Goal: Task Accomplishment & Management: Complete application form

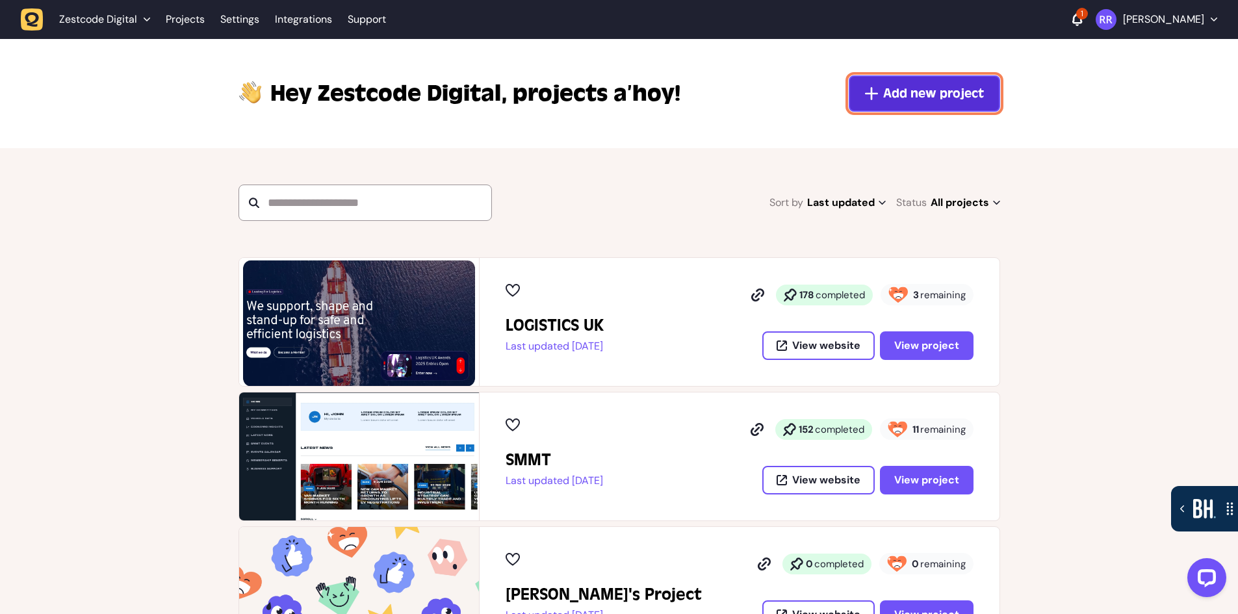
click at [919, 92] on span "Add new project" at bounding box center [933, 93] width 101 height 18
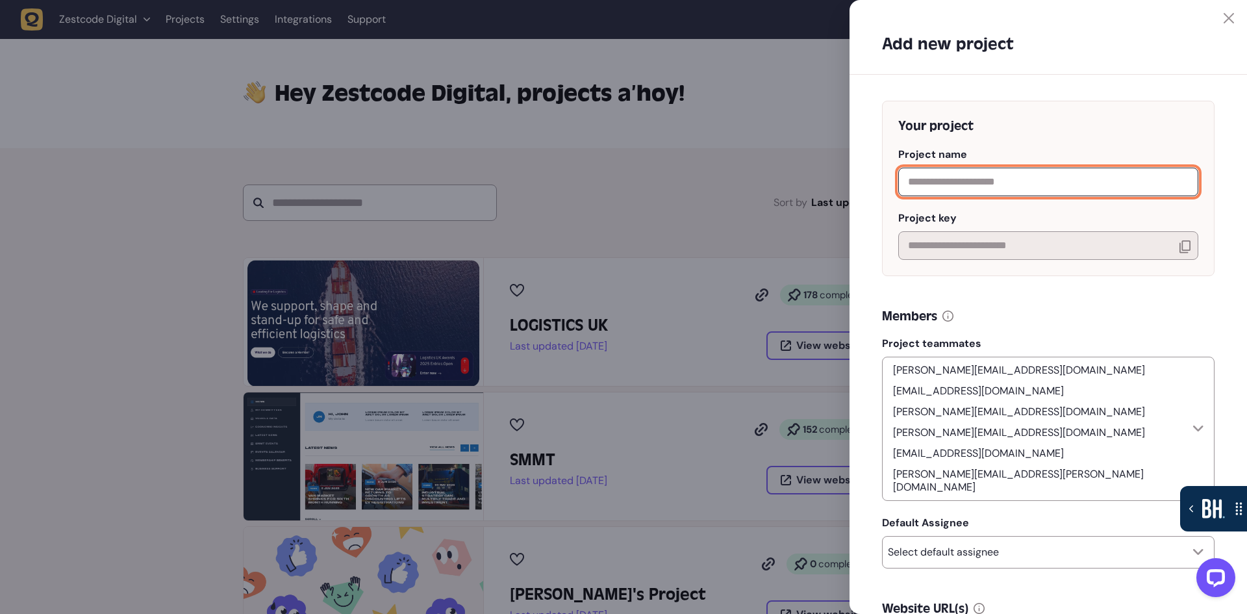
click at [947, 180] on input "text" at bounding box center [1048, 182] width 300 height 29
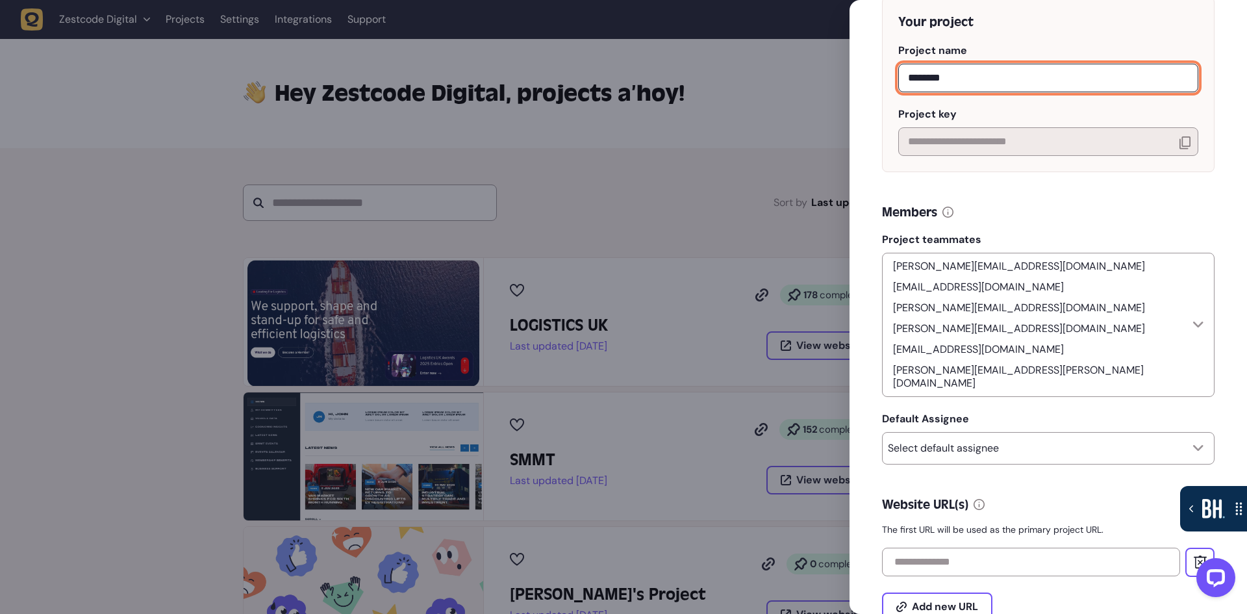
scroll to position [130, 0]
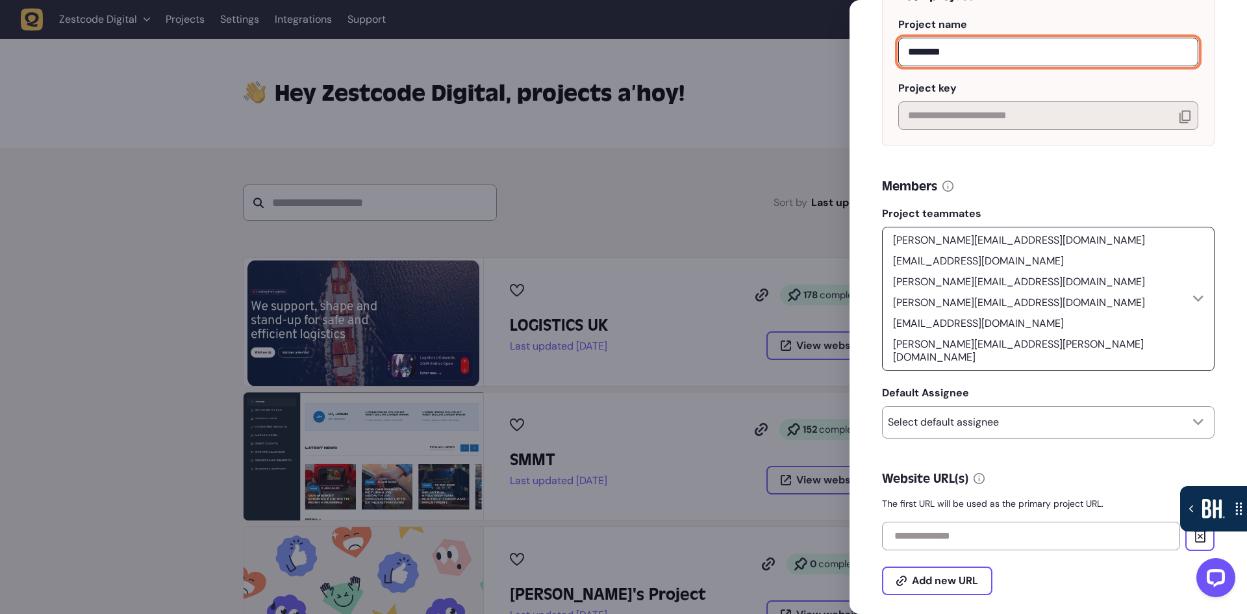
type input "********"
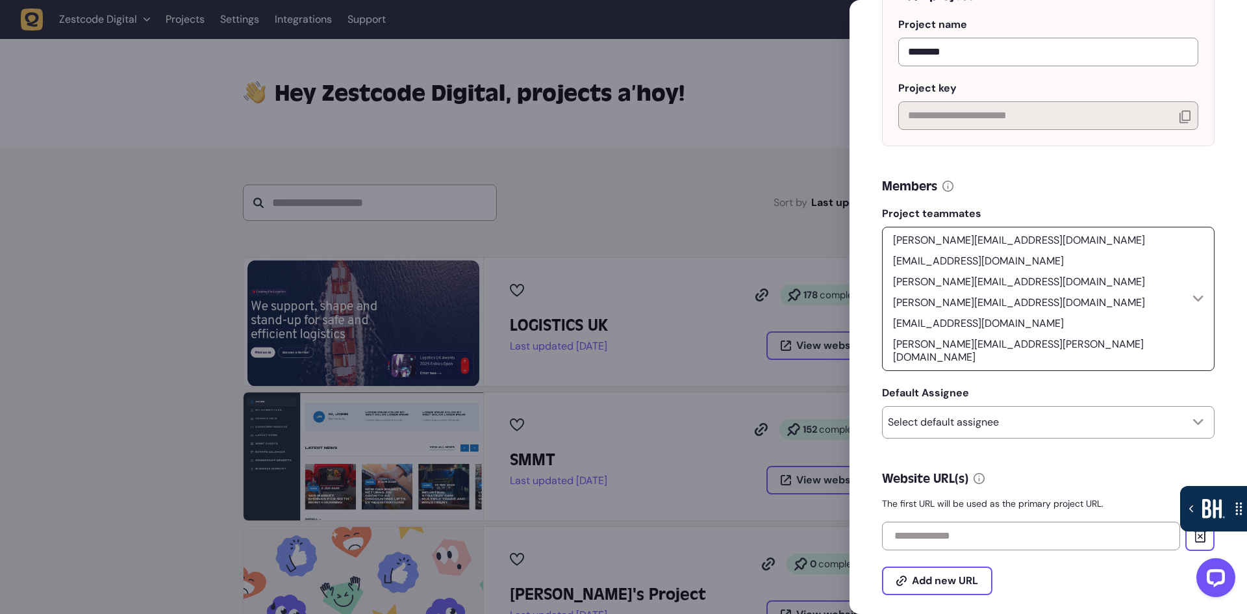
click at [1177, 264] on div "harry@zestcode.digital riki@zestcode.digital ameet@weareyellowball.com tom@zest…" at bounding box center [1040, 299] width 305 height 133
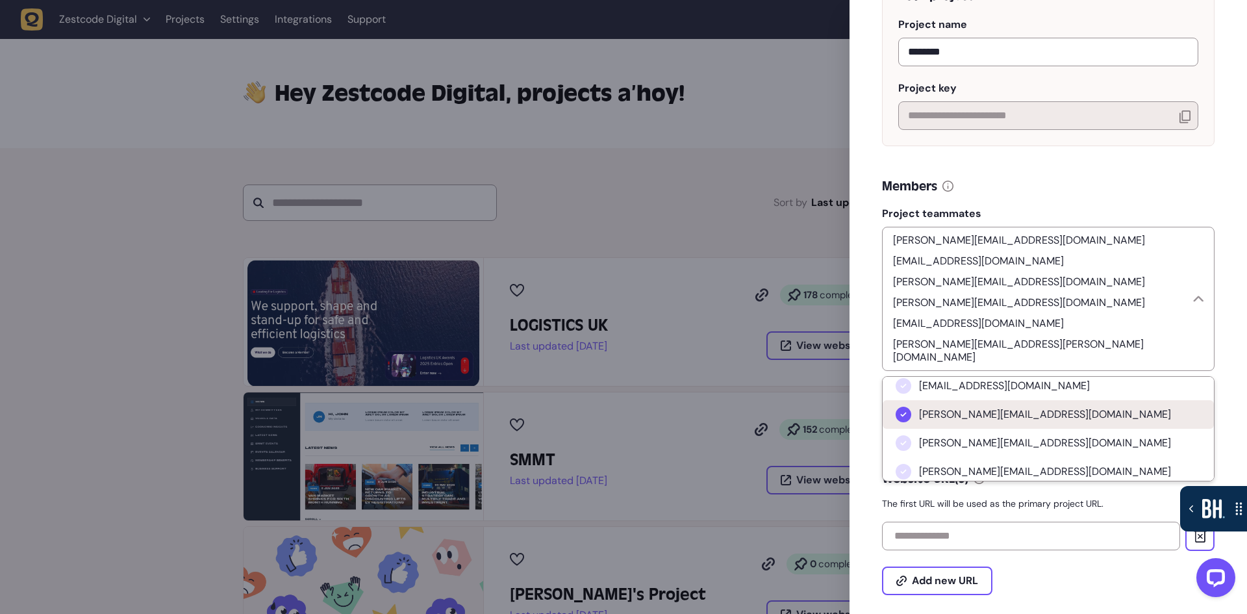
click at [1045, 408] on span "ameet@weareyellowball.com" at bounding box center [1045, 414] width 252 height 13
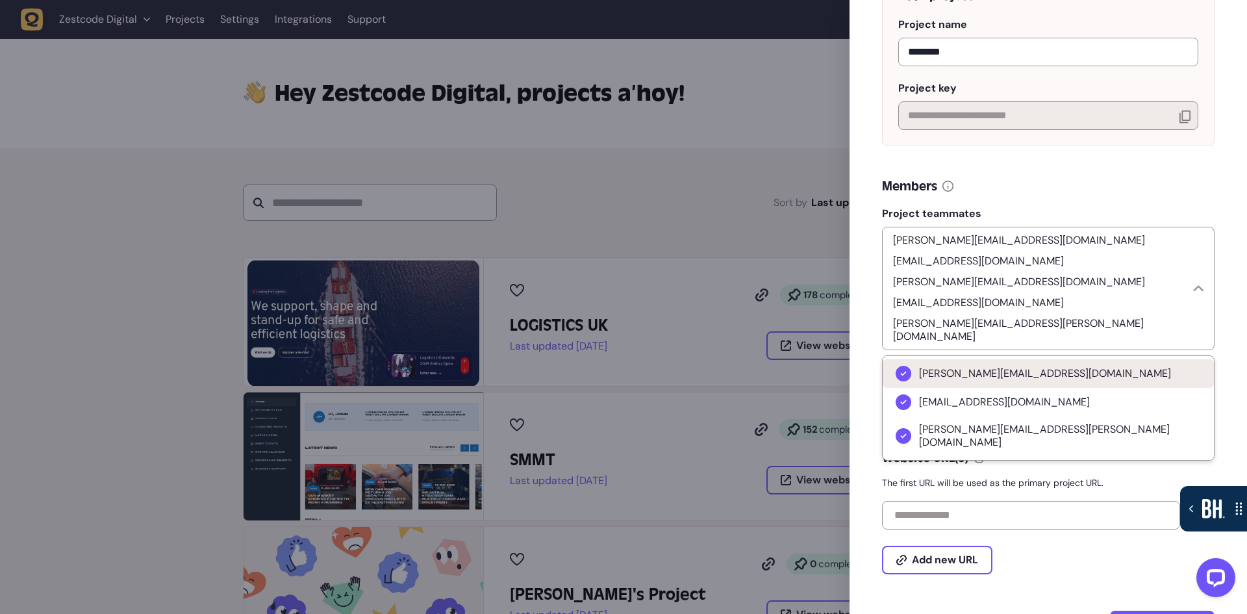
scroll to position [195, 0]
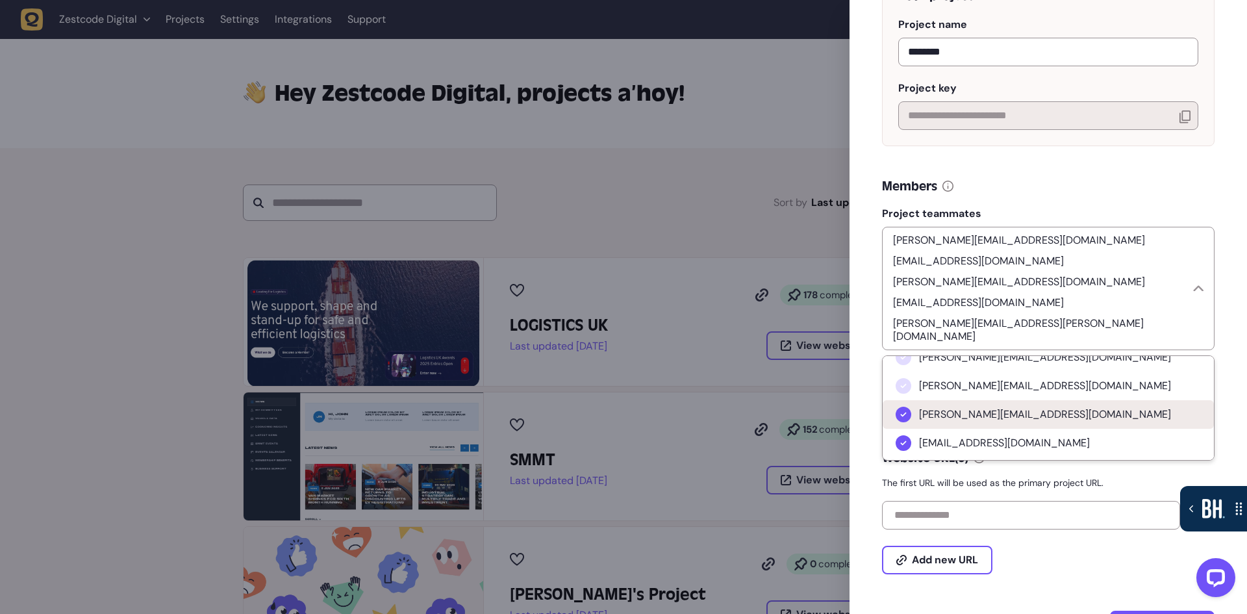
click at [1059, 400] on li "tom@zestcode.digital" at bounding box center [1048, 414] width 331 height 29
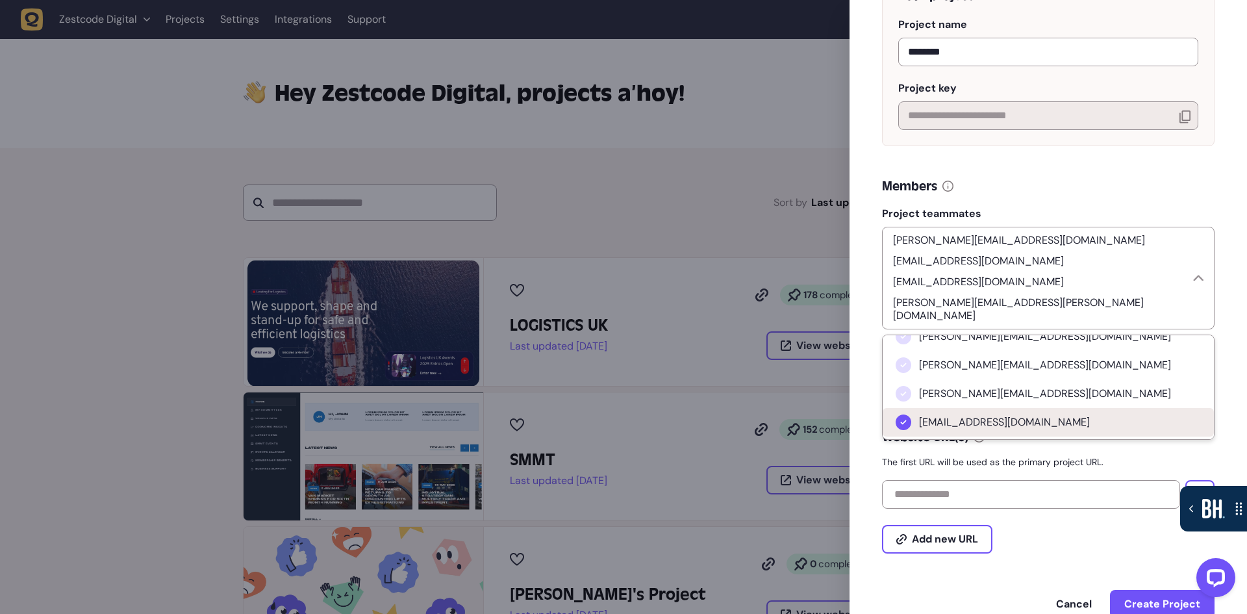
scroll to position [120, 0]
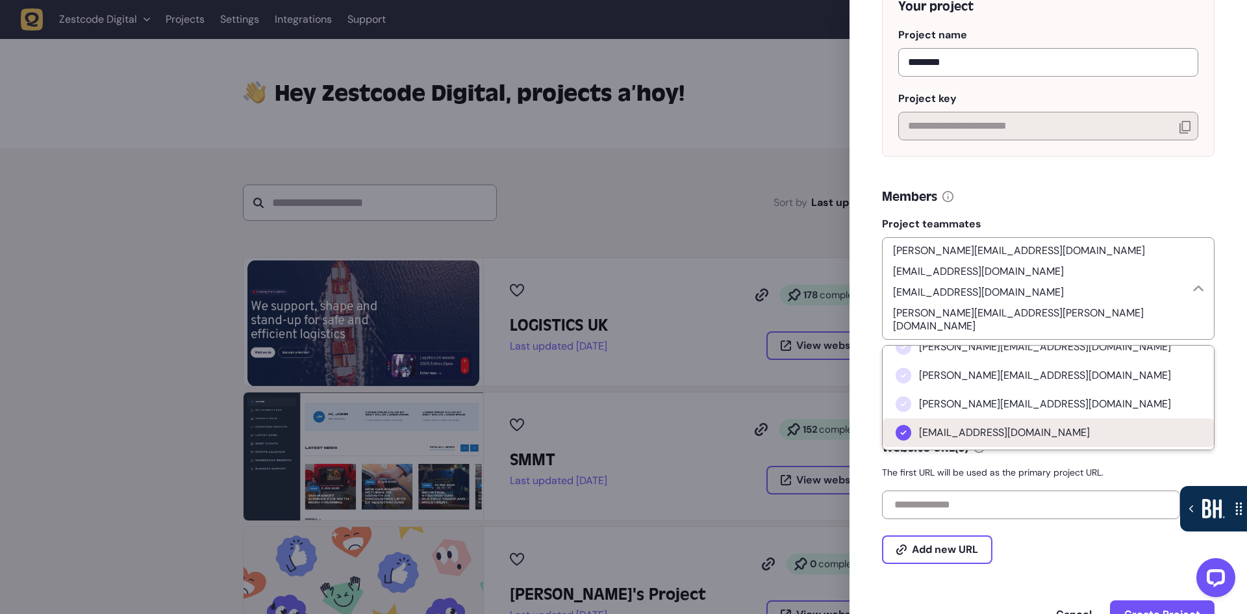
click at [1062, 418] on li "html.dev.88@gmail.com" at bounding box center [1048, 432] width 331 height 29
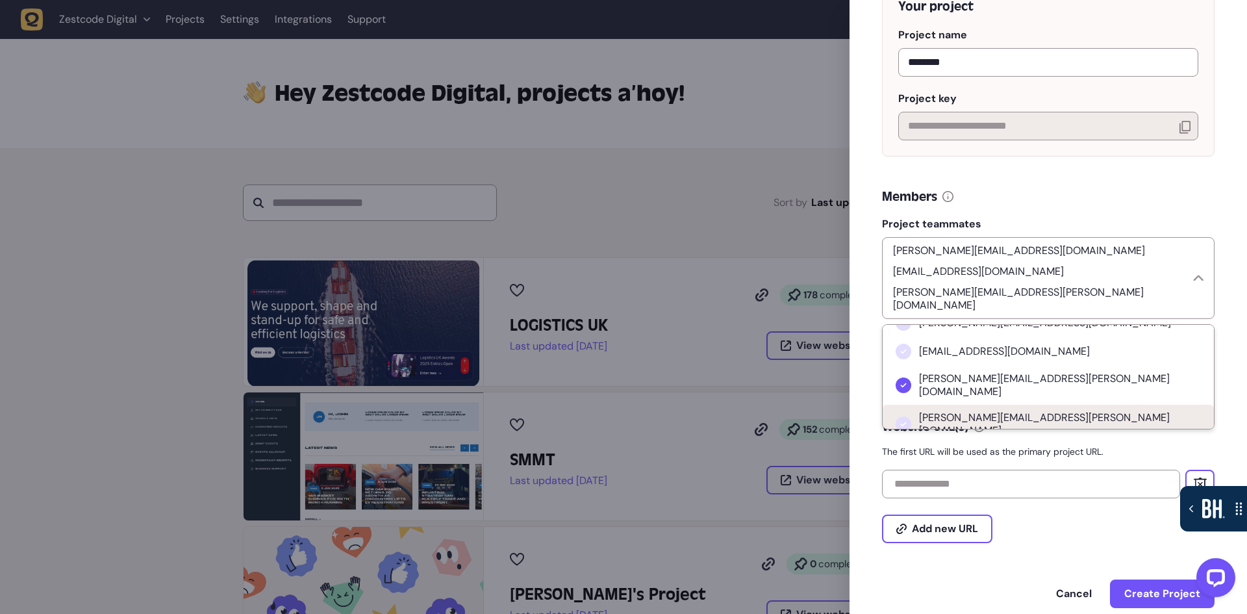
scroll to position [260, 0]
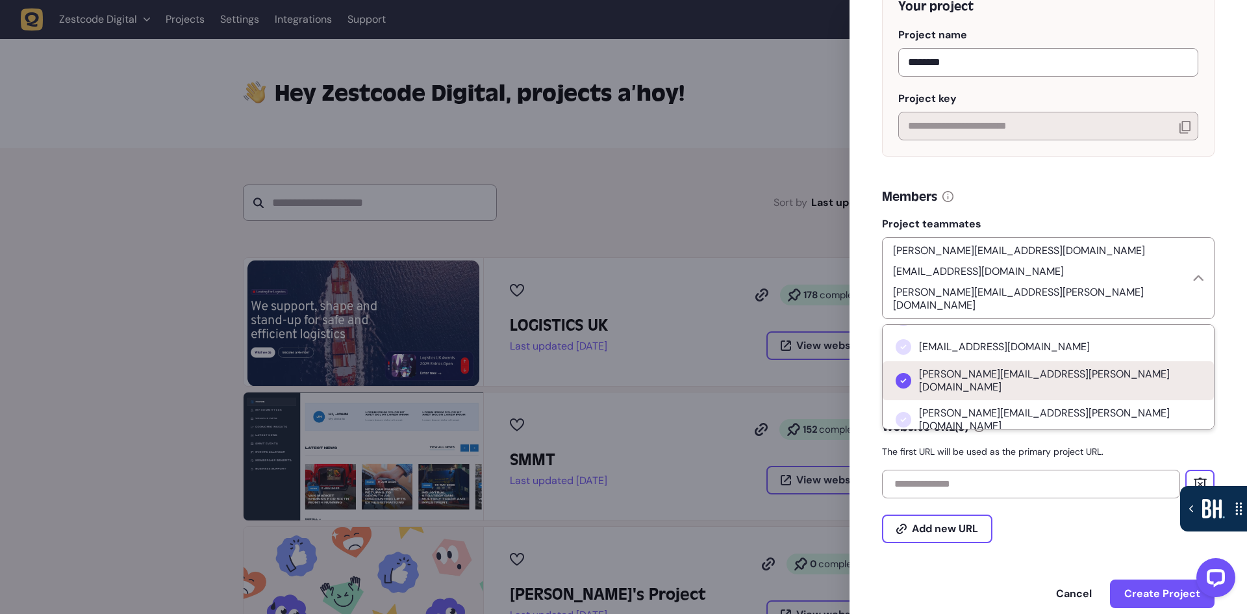
click at [1062, 361] on li "Tim.Hill@thomasridley.co.uk" at bounding box center [1048, 380] width 331 height 39
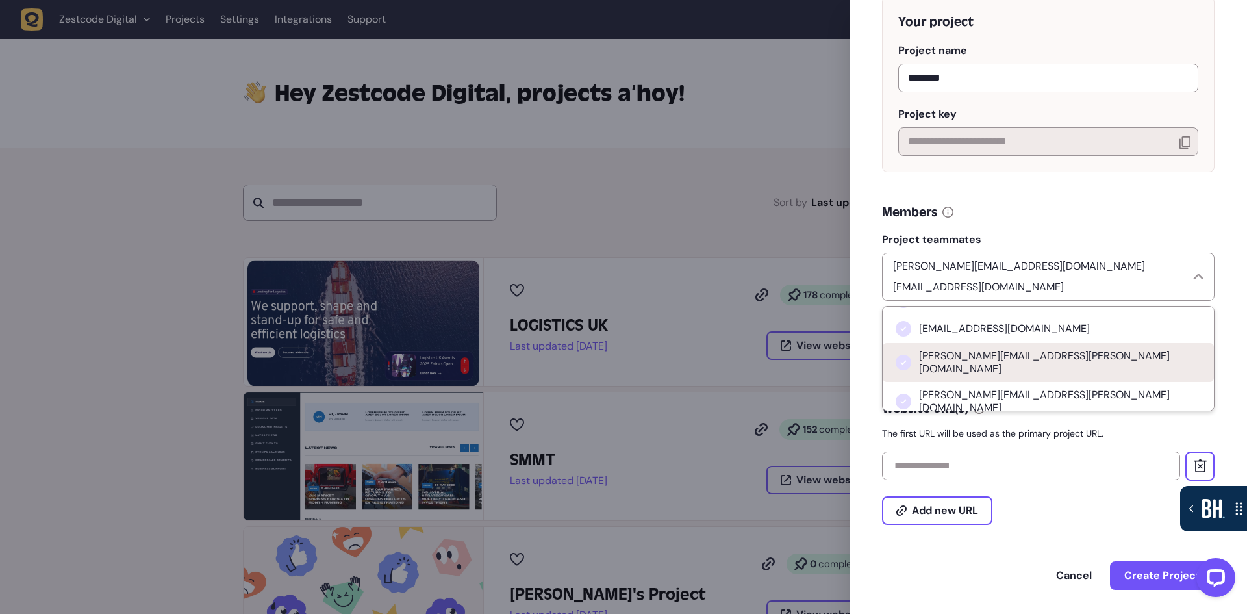
scroll to position [268, 0]
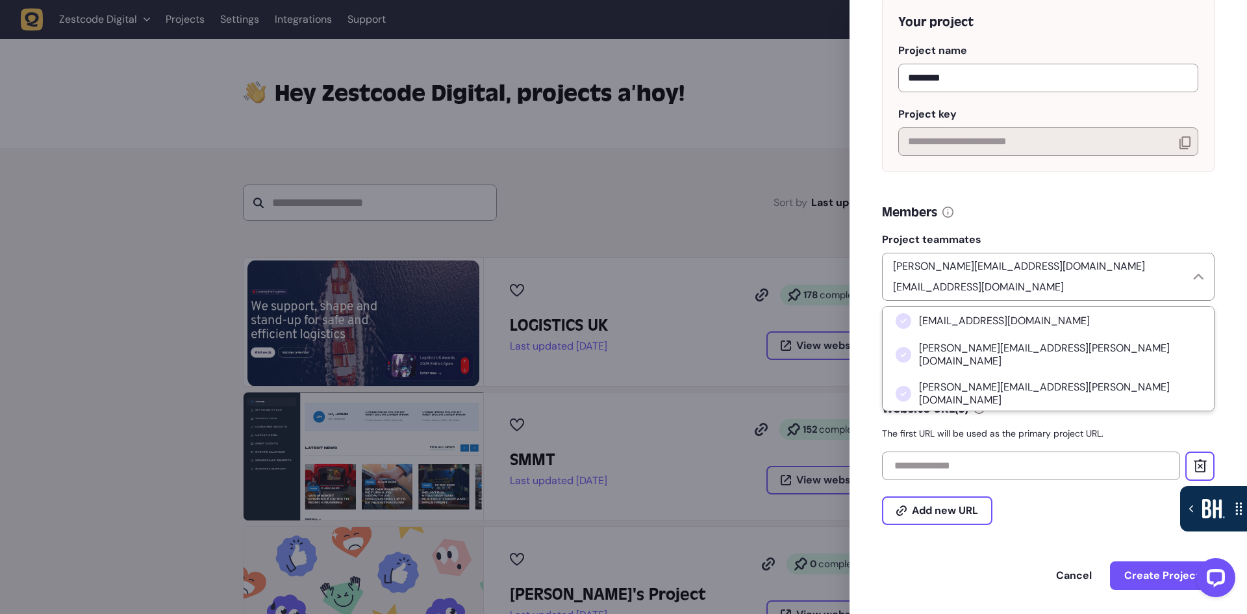
click at [1127, 414] on div "Website URL(s) The first URL will be used as the primary project URL." at bounding box center [1048, 420] width 333 height 40
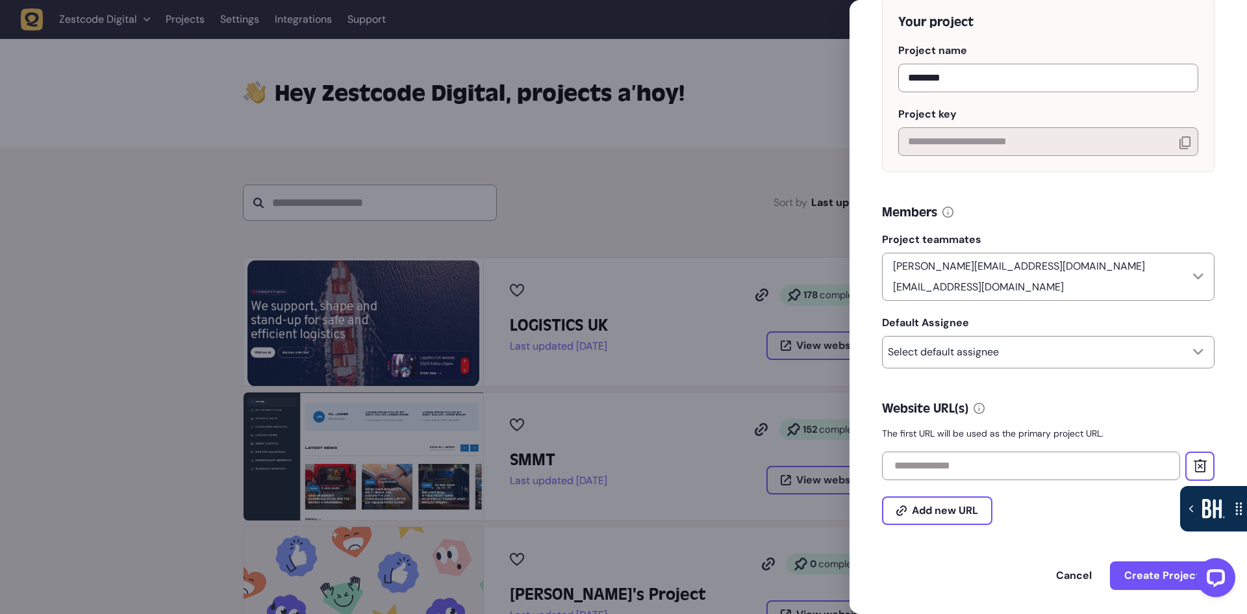
click at [603, 207] on div at bounding box center [623, 307] width 1247 height 614
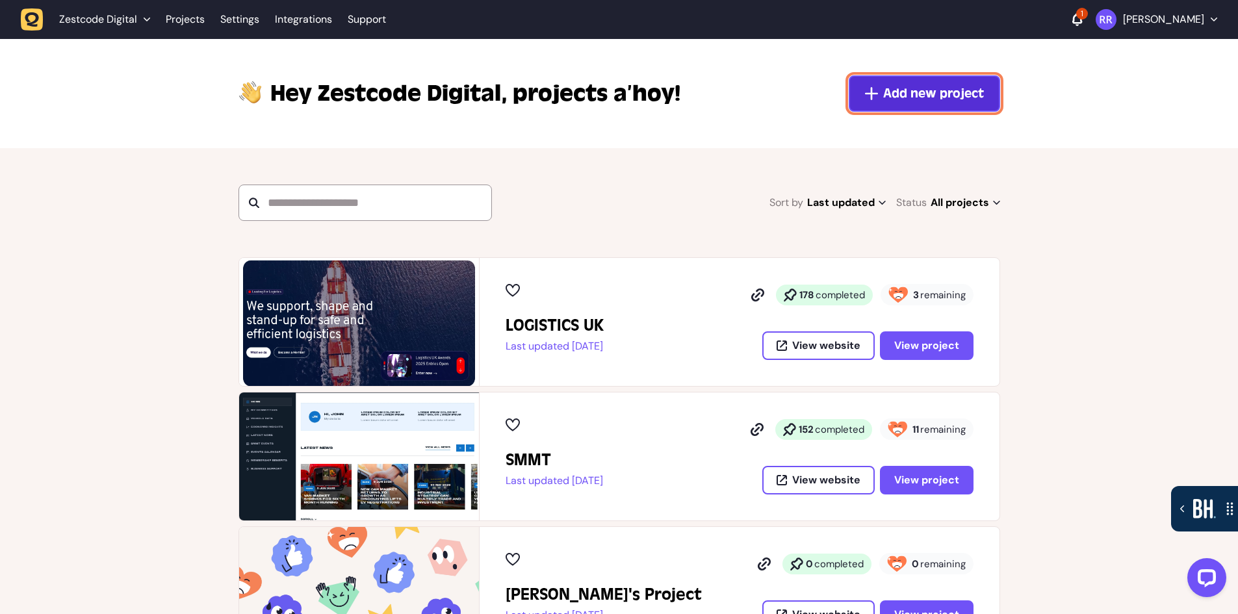
click at [935, 77] on button "Add new project" at bounding box center [923, 93] width 151 height 36
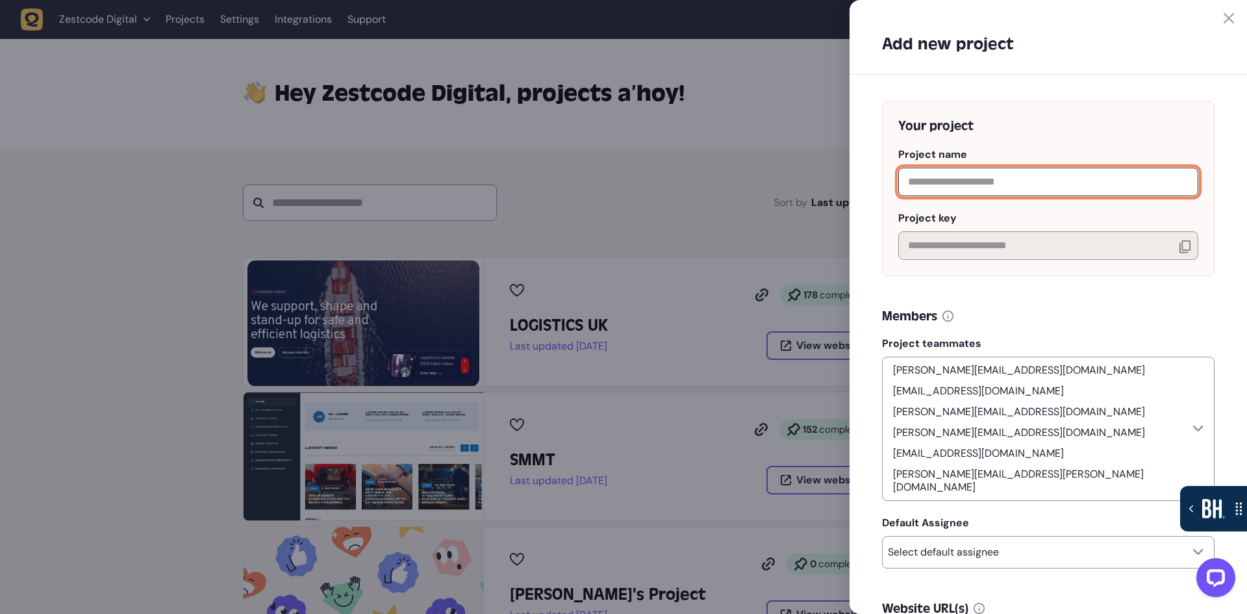
click at [956, 183] on input "text" at bounding box center [1048, 182] width 300 height 29
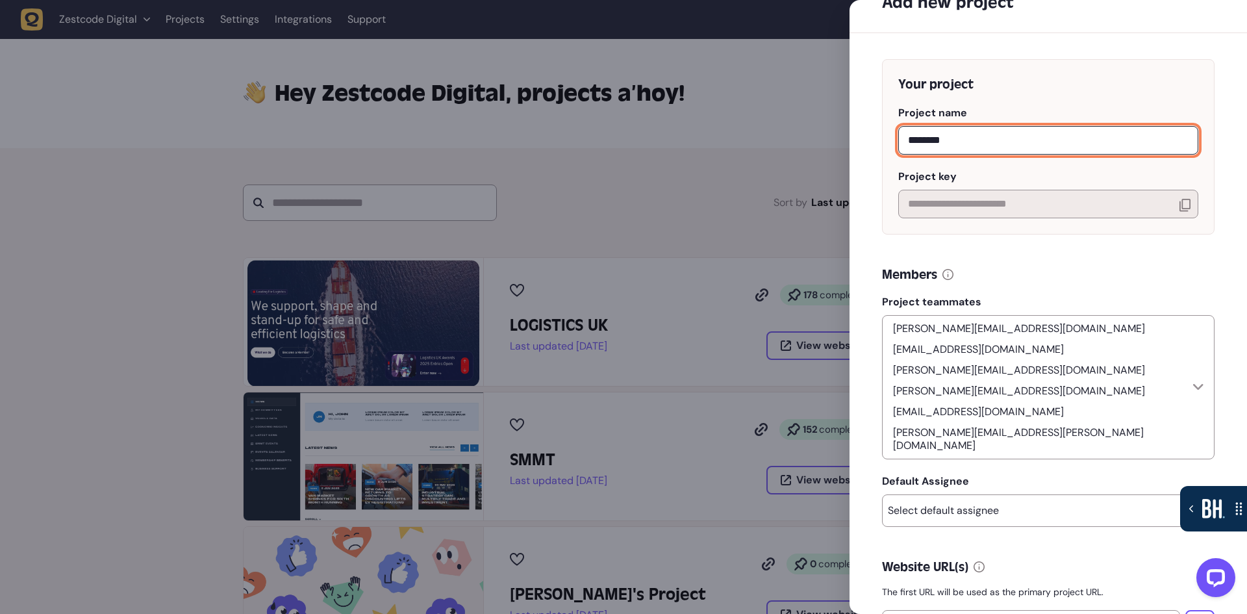
scroll to position [140, 0]
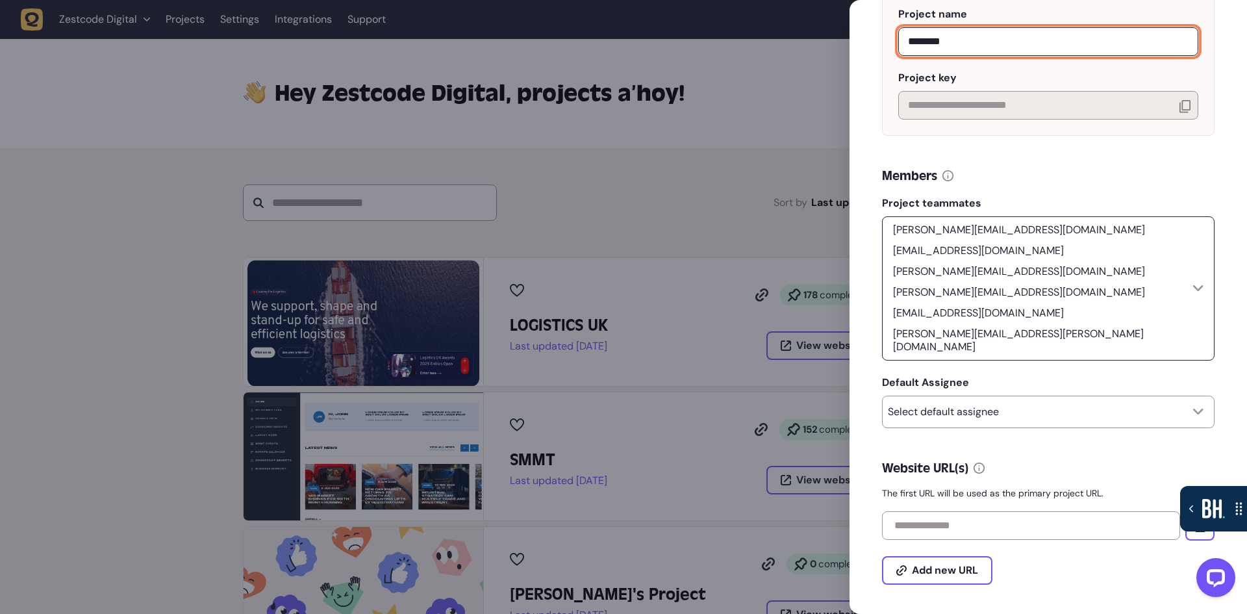
type input "********"
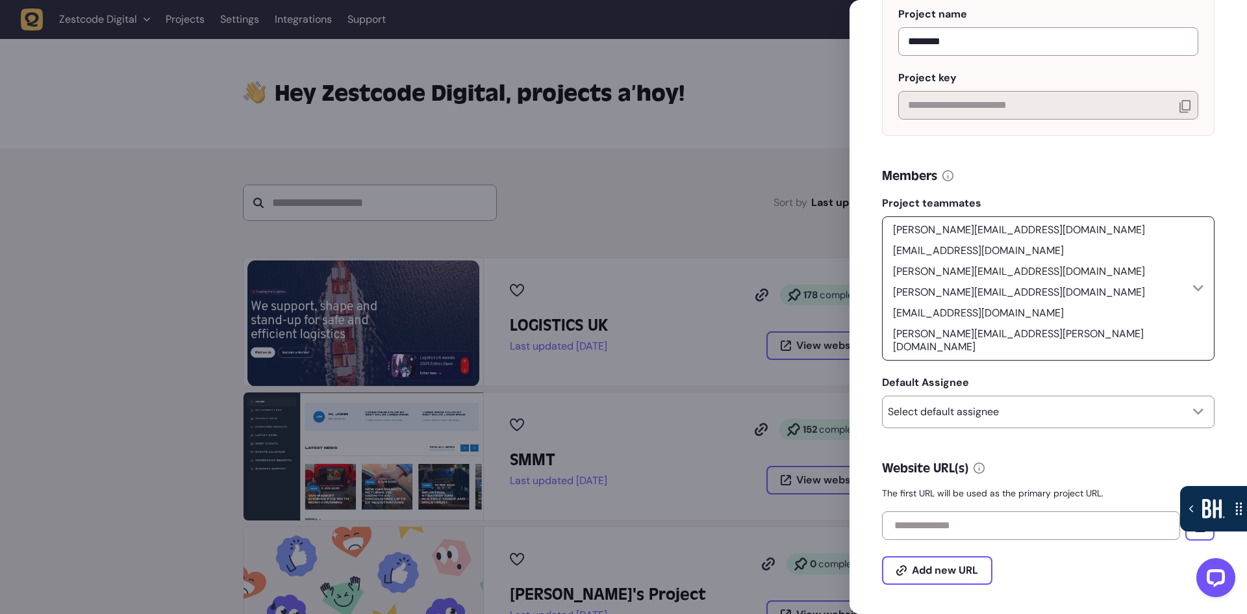
click at [1128, 285] on p "tom@zestcode.digital" at bounding box center [1019, 293] width 262 height 16
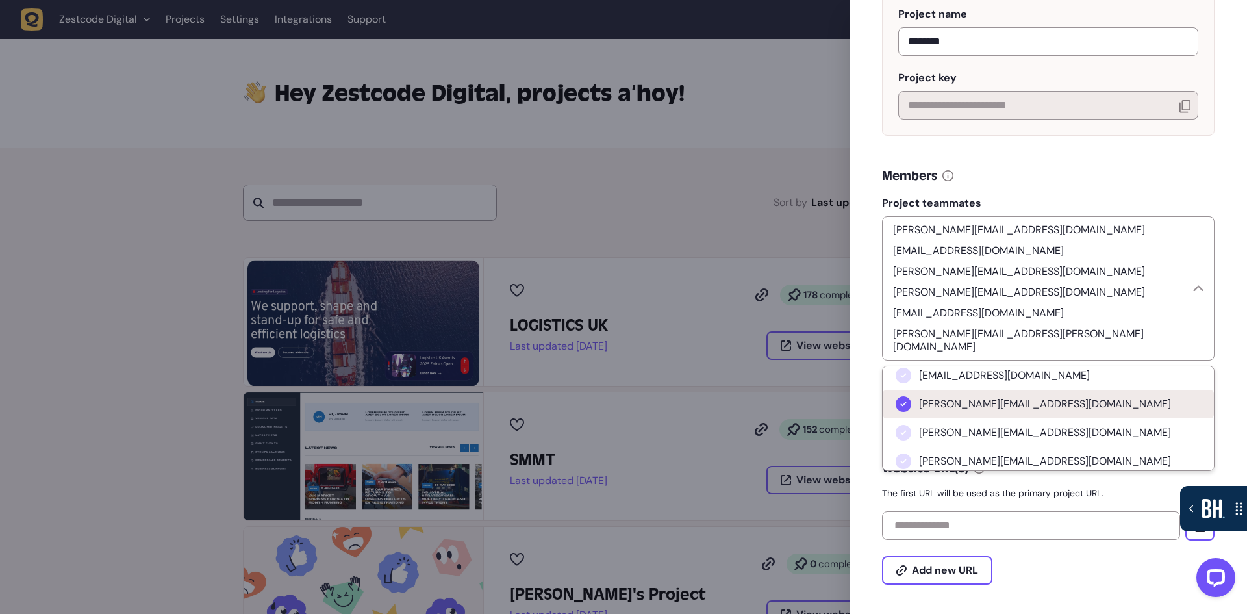
click at [1090, 390] on li "ameet@weareyellowball.com" at bounding box center [1048, 404] width 331 height 29
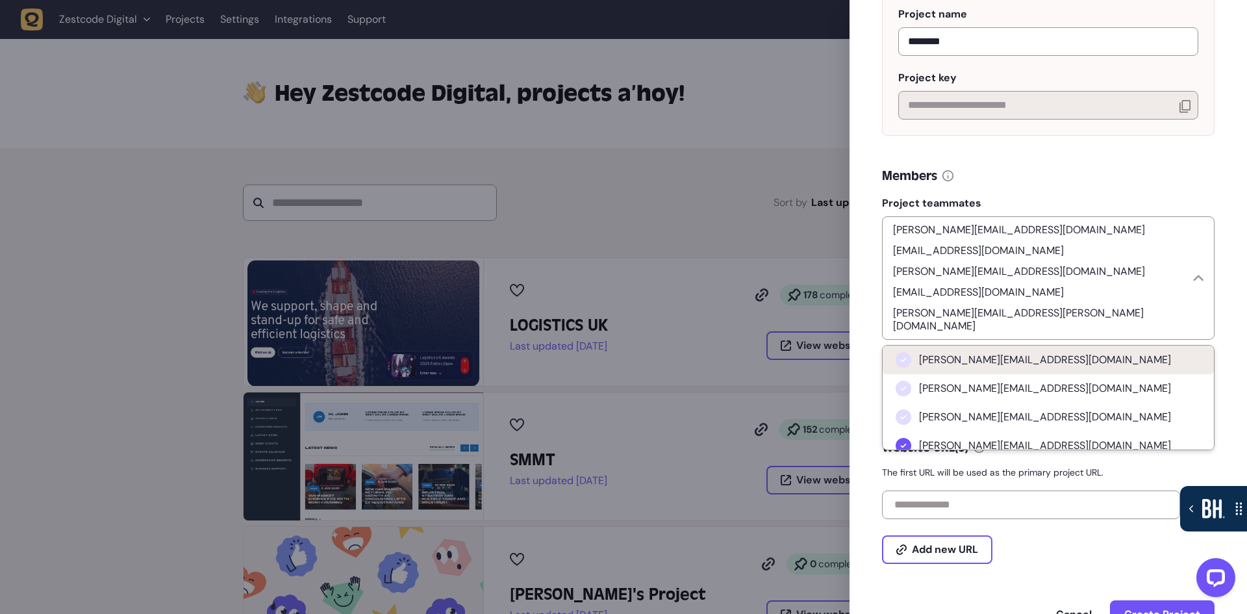
scroll to position [195, 0]
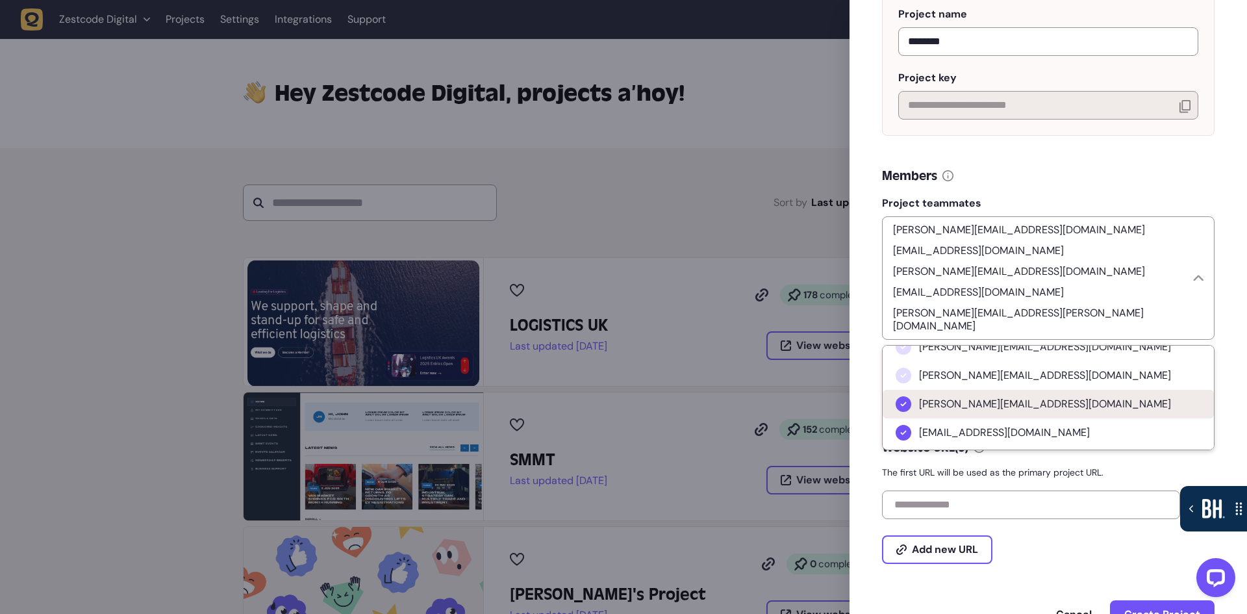
click at [1092, 390] on li "tom@zestcode.digital" at bounding box center [1048, 404] width 331 height 29
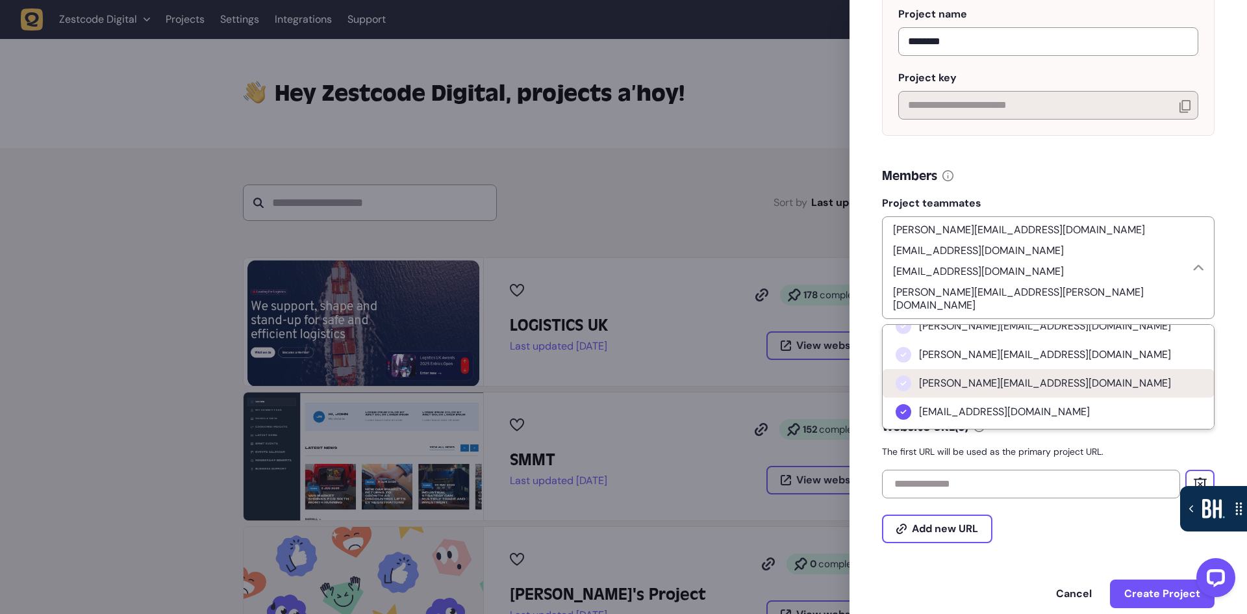
scroll to position [120, 0]
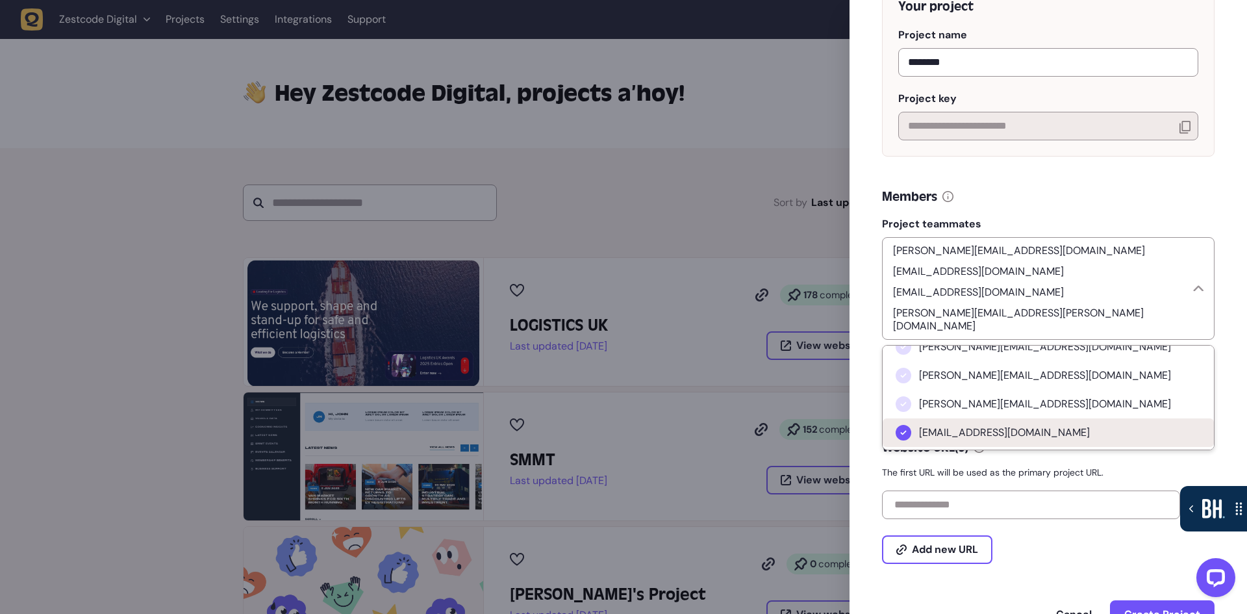
click at [1099, 418] on li "html.dev.88@gmail.com" at bounding box center [1048, 432] width 331 height 29
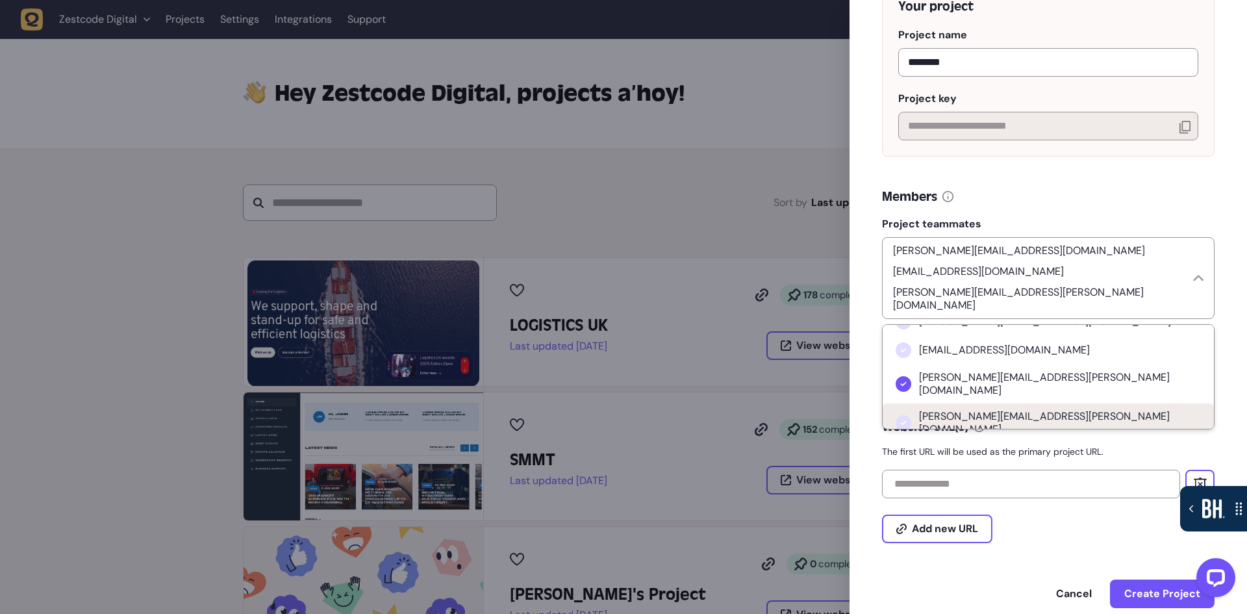
scroll to position [260, 0]
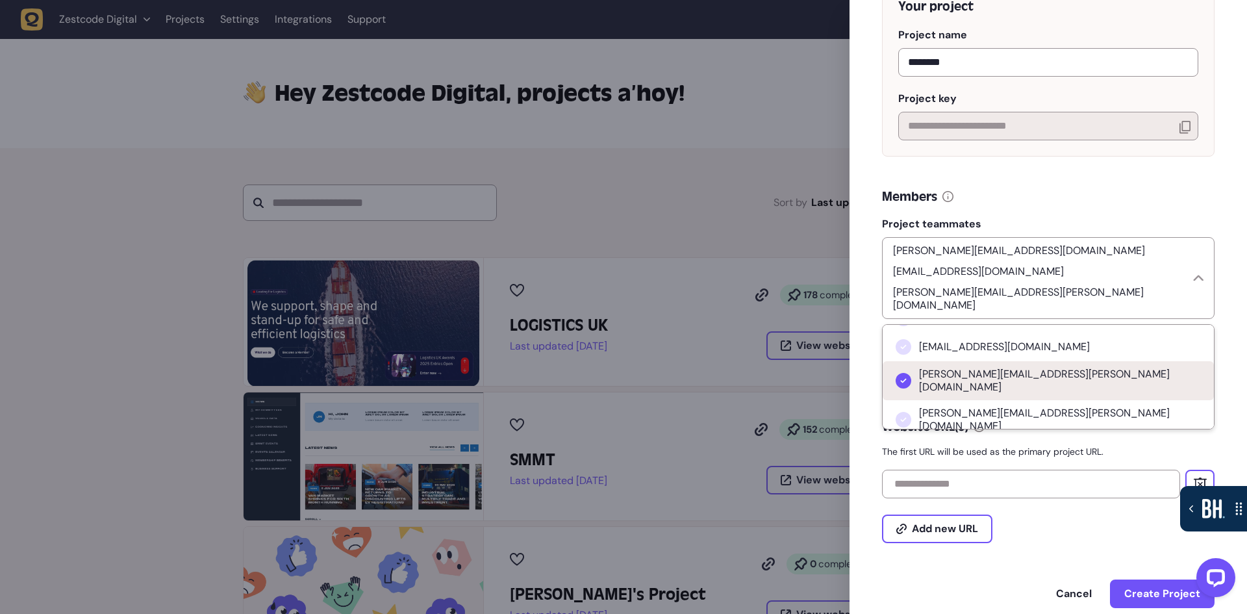
click at [1095, 361] on li "Tim.Hill@thomasridley.co.uk" at bounding box center [1048, 380] width 331 height 39
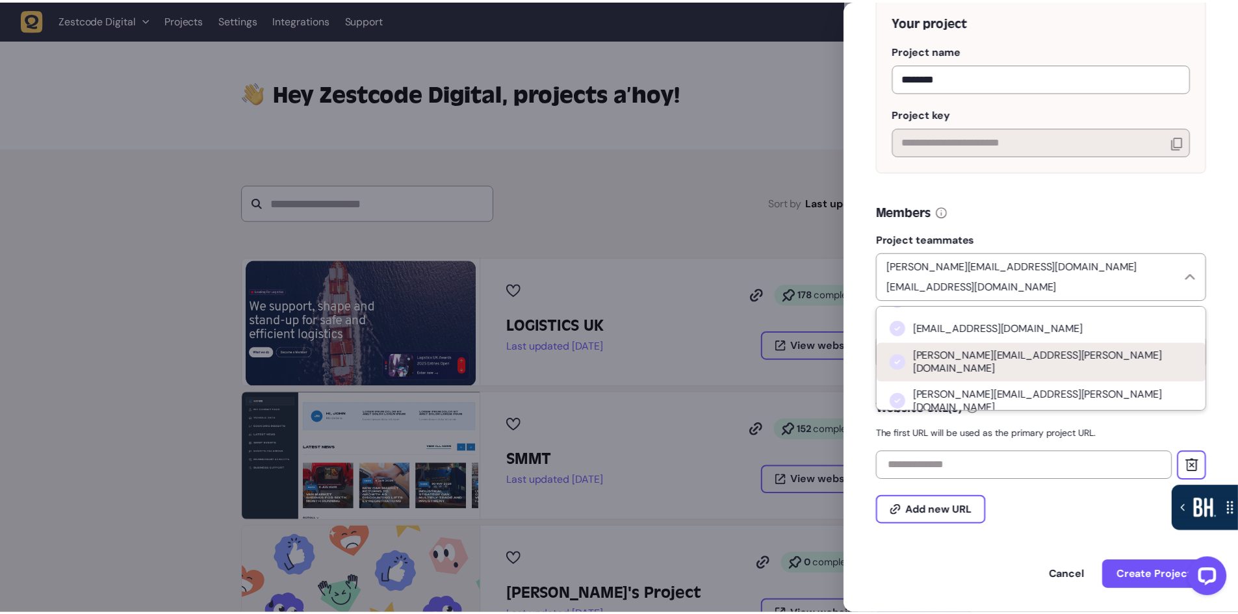
scroll to position [268, 0]
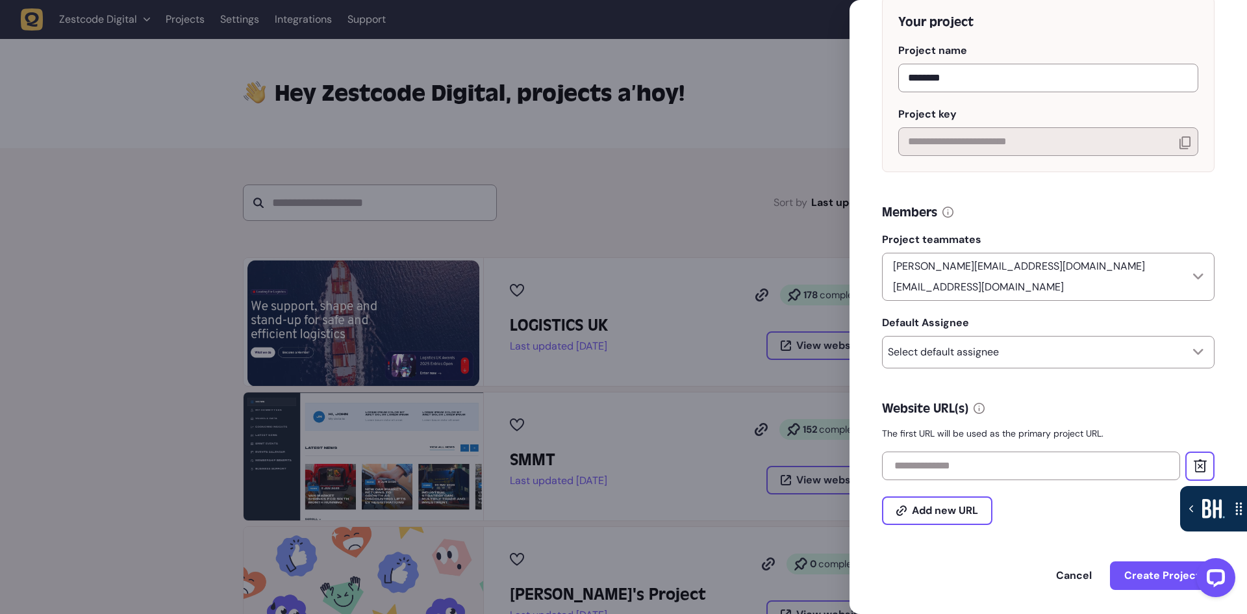
click at [1113, 427] on p "The first URL will be used as the primary project URL." at bounding box center [1048, 433] width 333 height 13
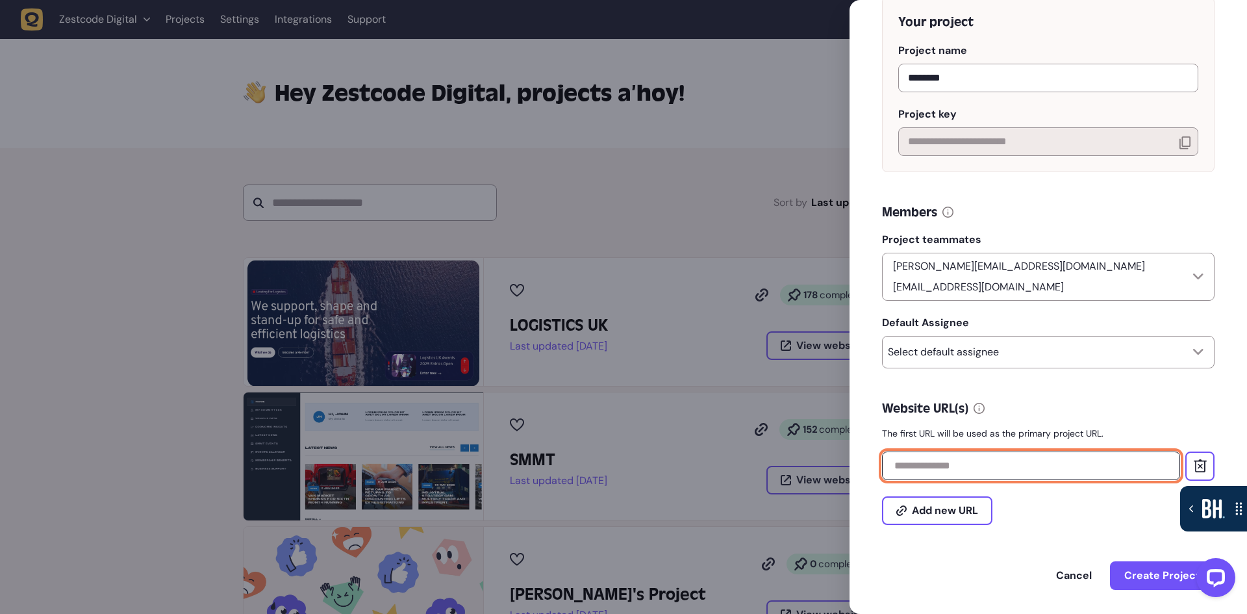
click at [975, 456] on input "text" at bounding box center [1031, 466] width 298 height 29
paste input "**********"
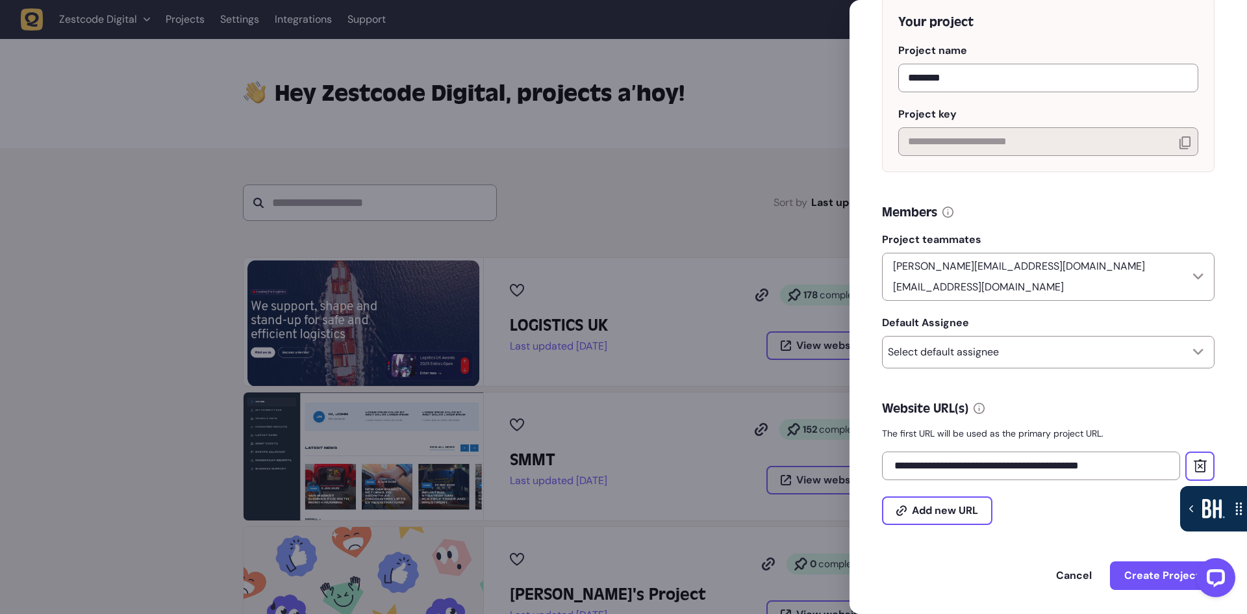
type input "**********"
click at [1121, 514] on div "Add new URL" at bounding box center [1048, 503] width 333 height 44
click at [1163, 570] on span "Create Project" at bounding box center [1163, 575] width 76 height 10
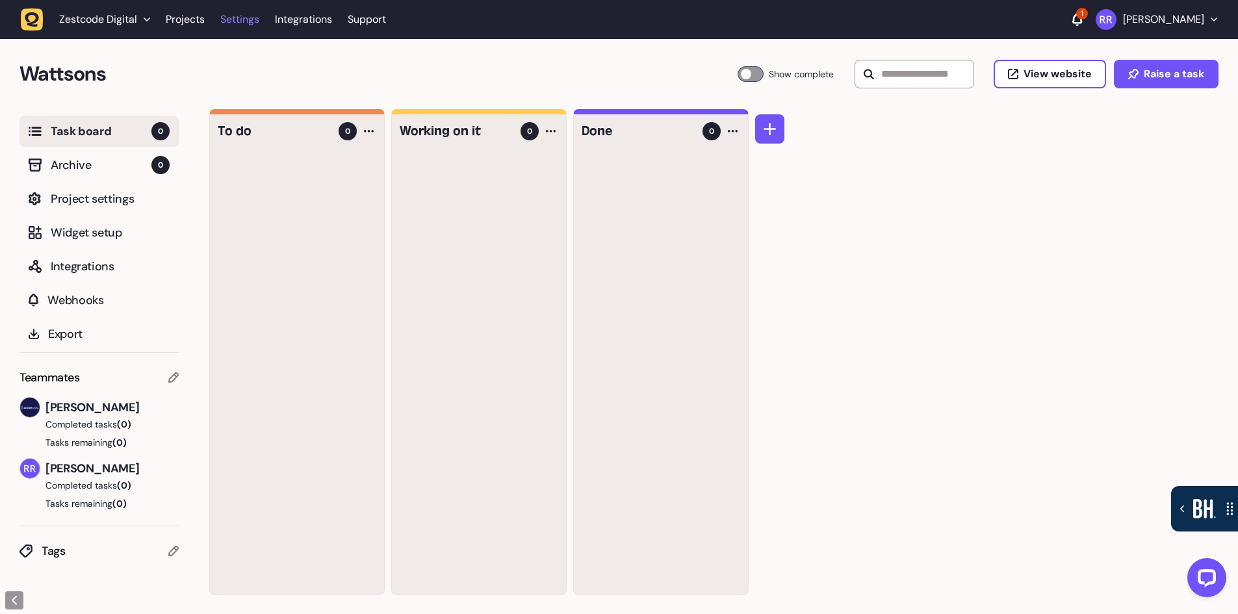
click at [246, 27] on link "Settings" at bounding box center [239, 19] width 39 height 23
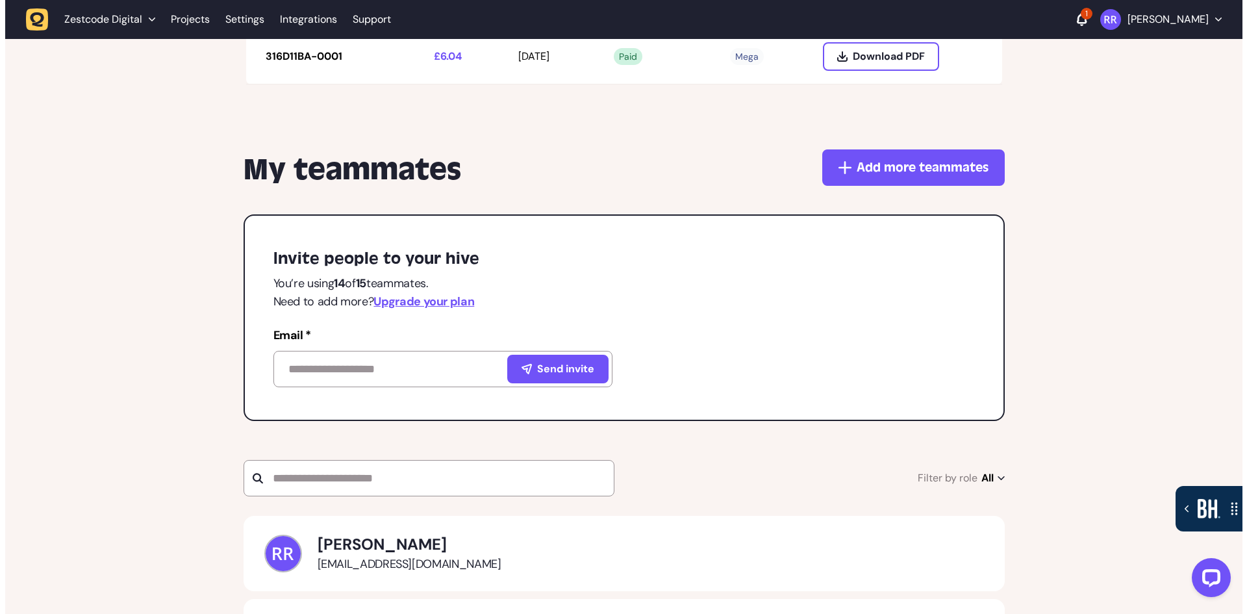
scroll to position [1559, 0]
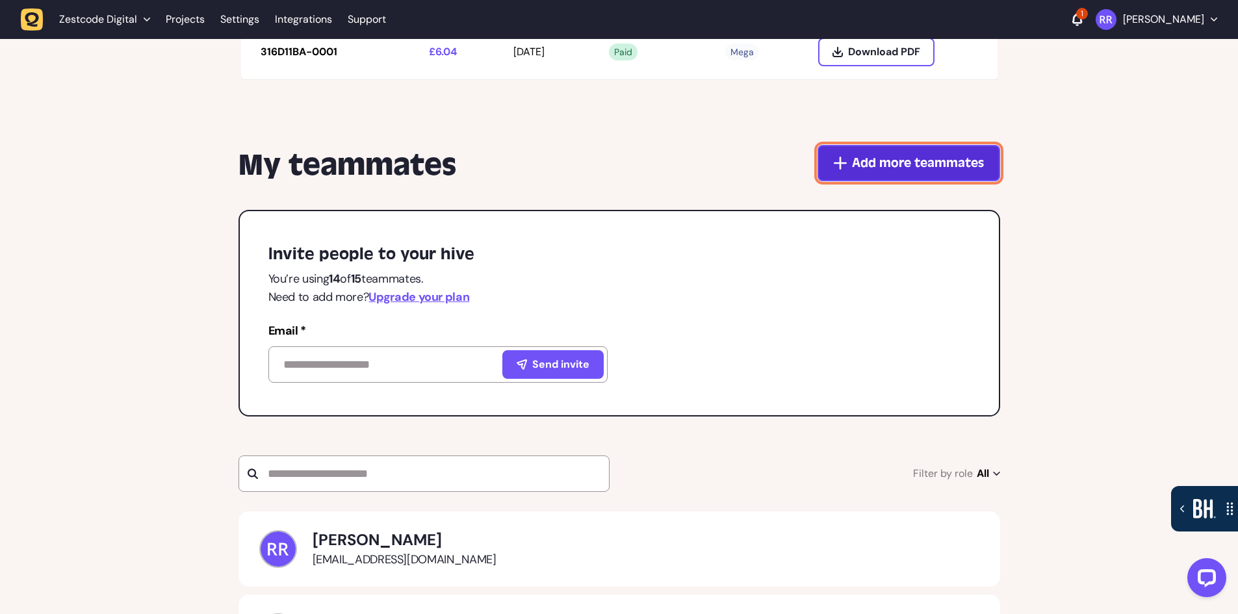
click at [905, 162] on span "Add more teammates" at bounding box center [918, 163] width 132 height 18
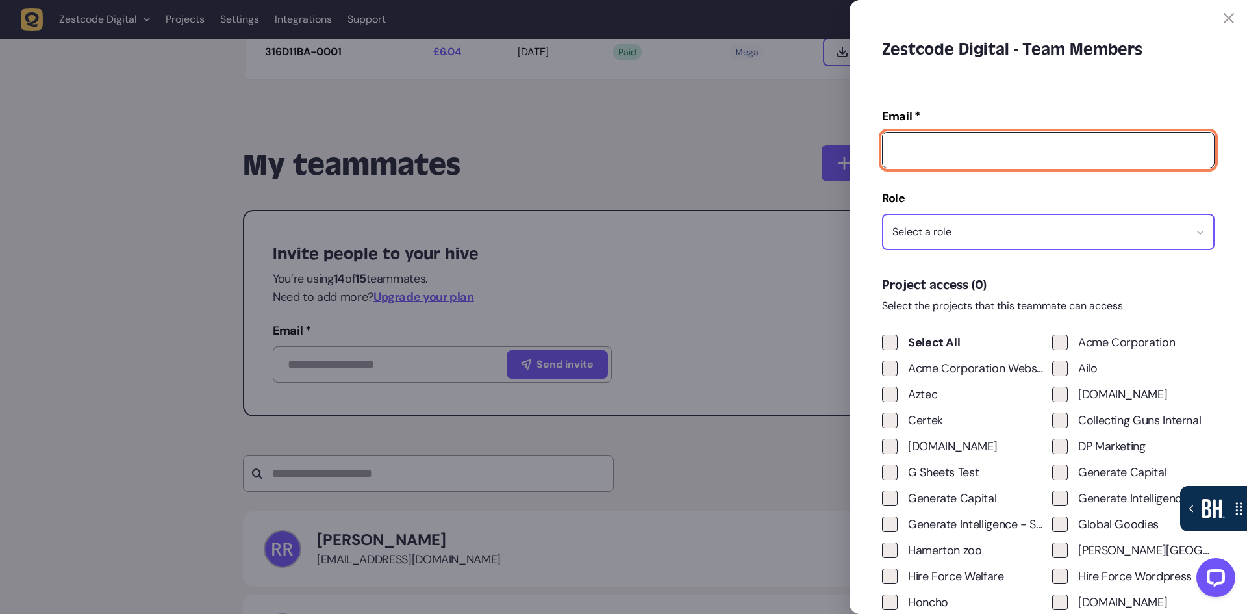
click at [958, 137] on input "Email *" at bounding box center [1048, 150] width 333 height 36
paste input "**********"
type input "**********"
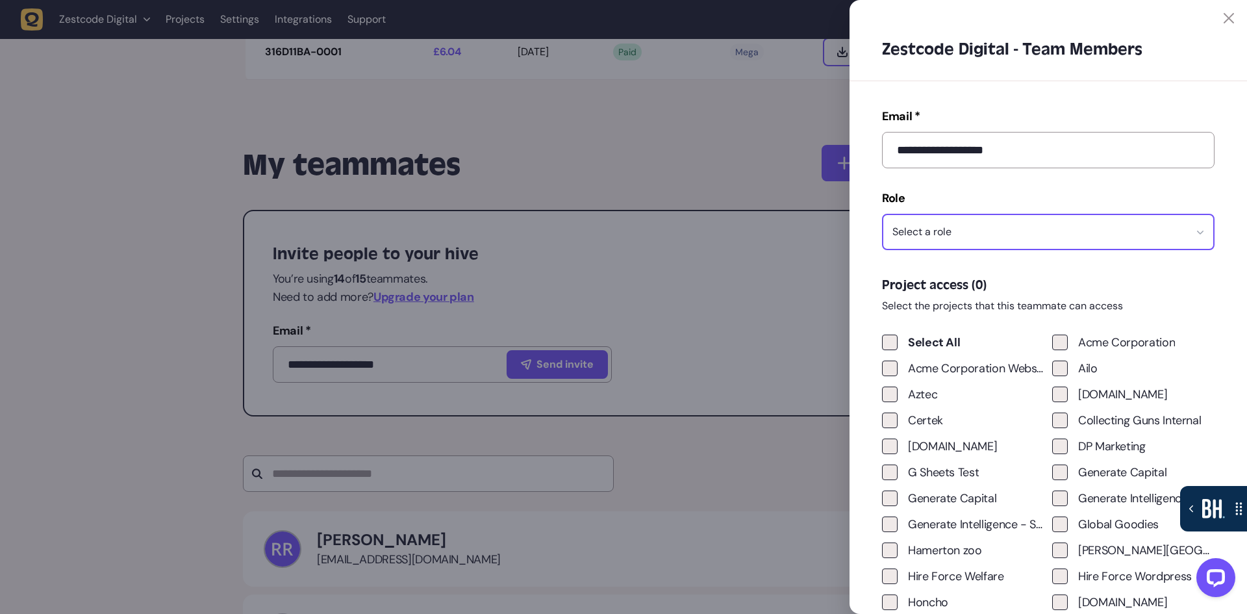
click at [984, 225] on button "Select a role" at bounding box center [1048, 232] width 333 height 36
click at [934, 348] on div "Developer-Tester" at bounding box center [1048, 348] width 313 height 13
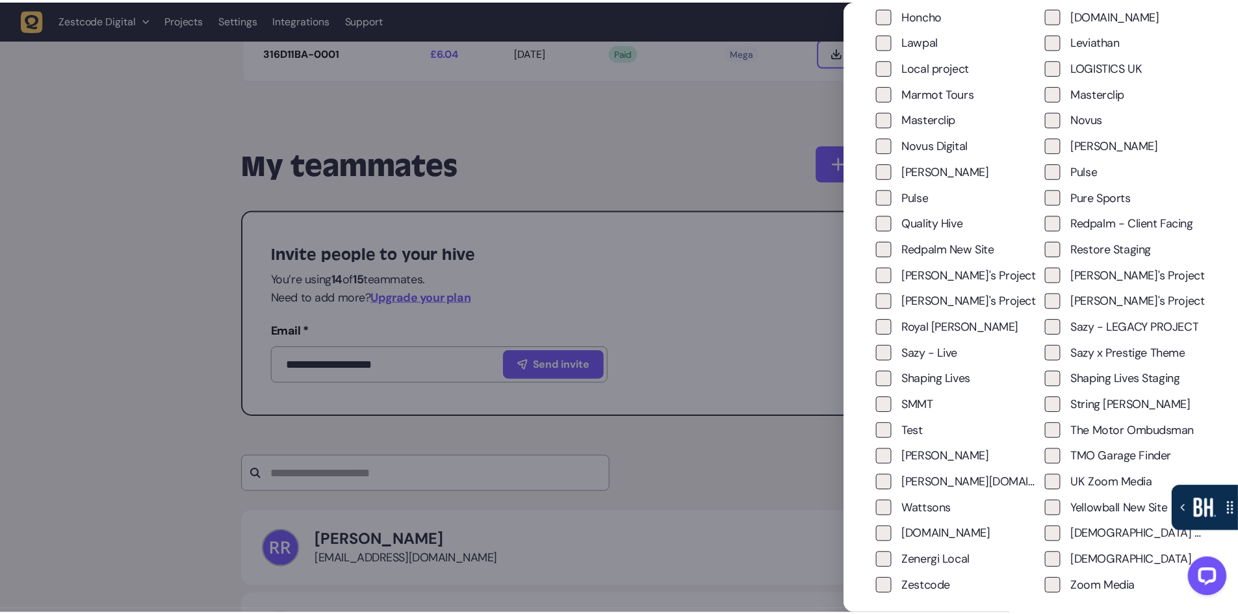
scroll to position [650, 0]
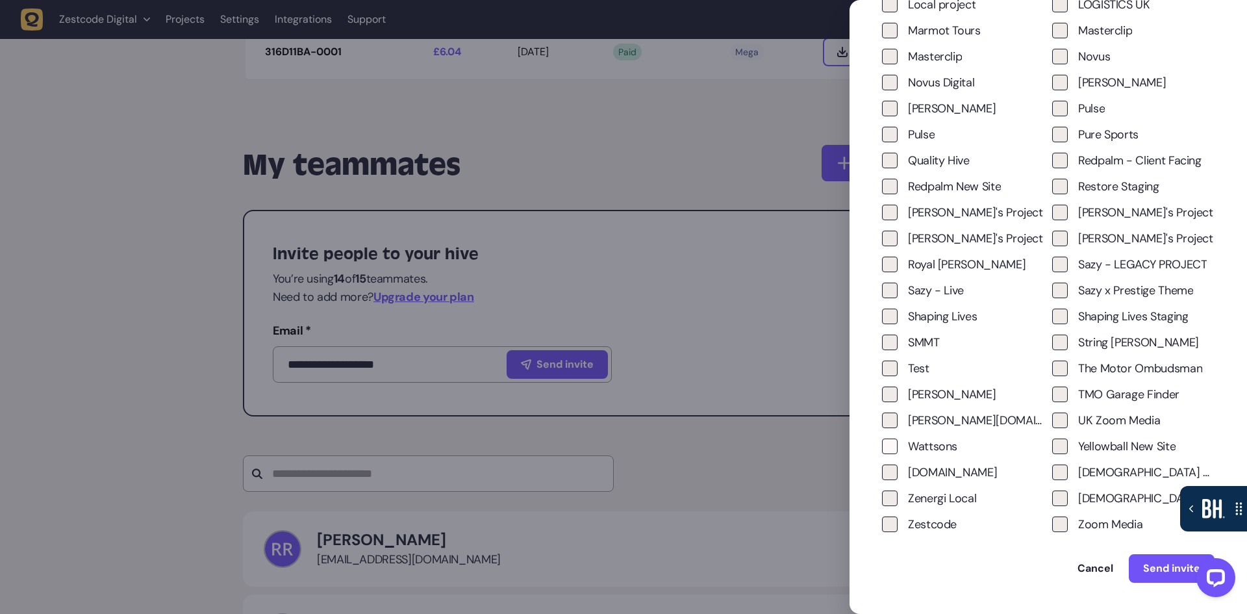
click at [893, 448] on span at bounding box center [890, 447] width 16 height 16
click at [1166, 569] on span "Send invite" at bounding box center [1171, 568] width 57 height 10
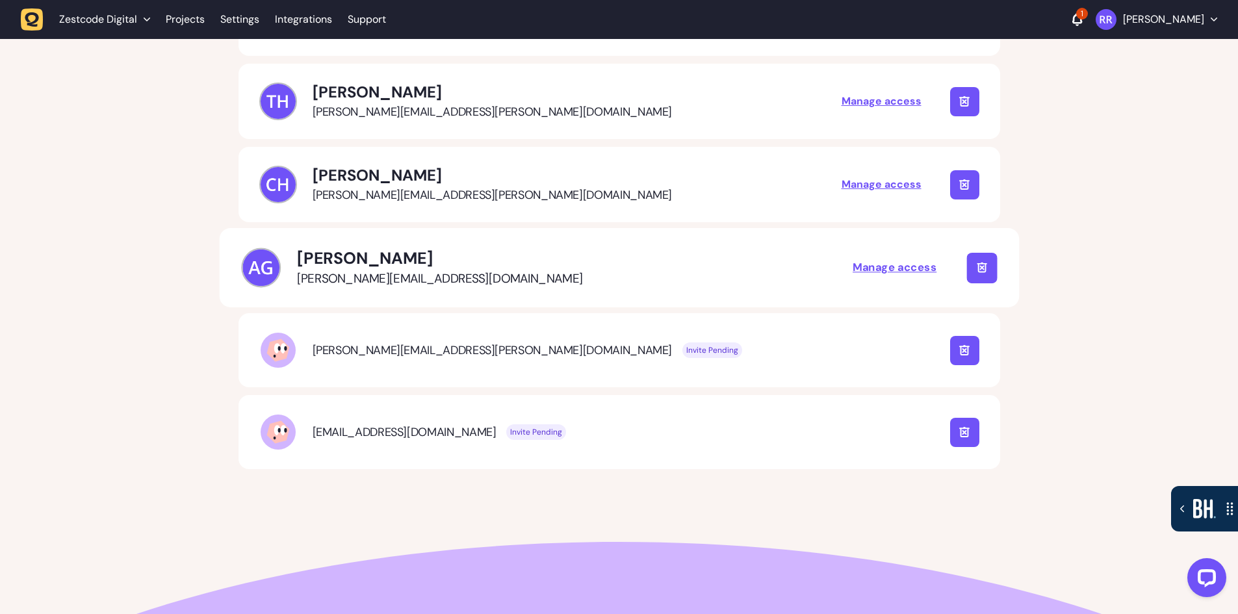
scroll to position [2793, 0]
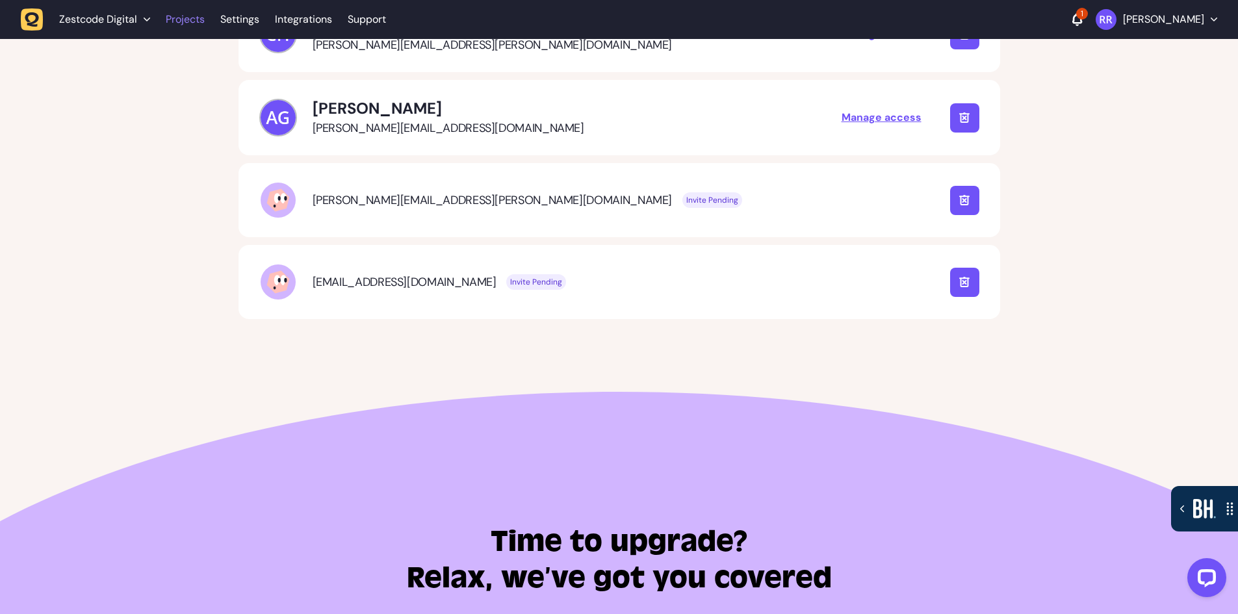
click at [180, 19] on link "Projects" at bounding box center [185, 19] width 39 height 23
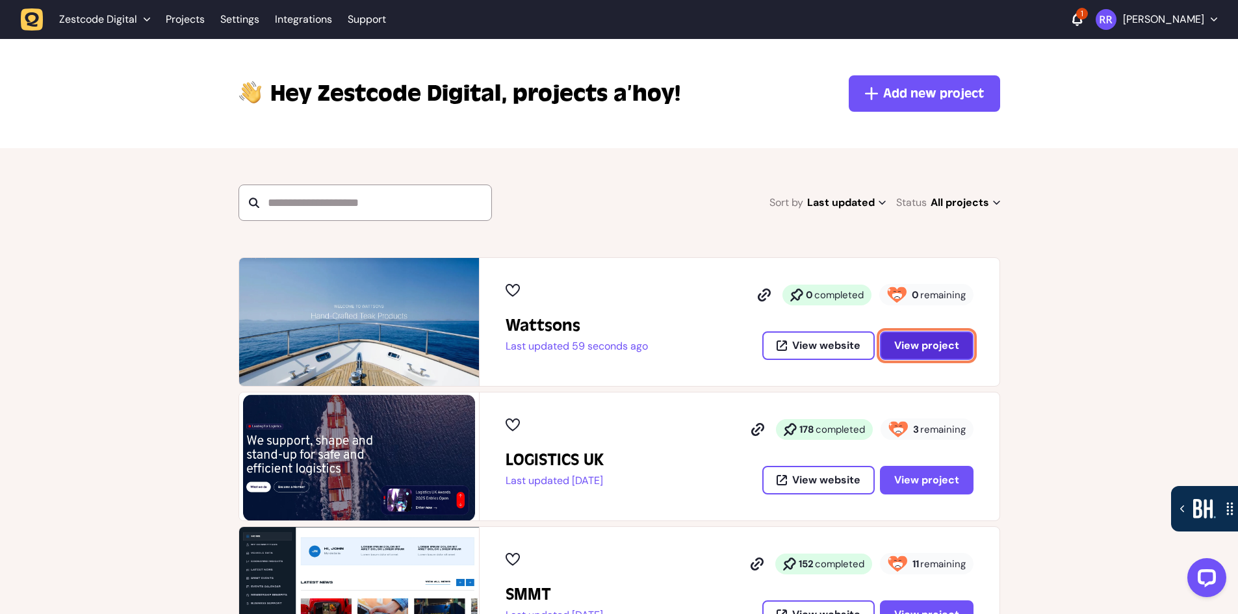
click at [908, 346] on span "View project" at bounding box center [926, 345] width 65 height 10
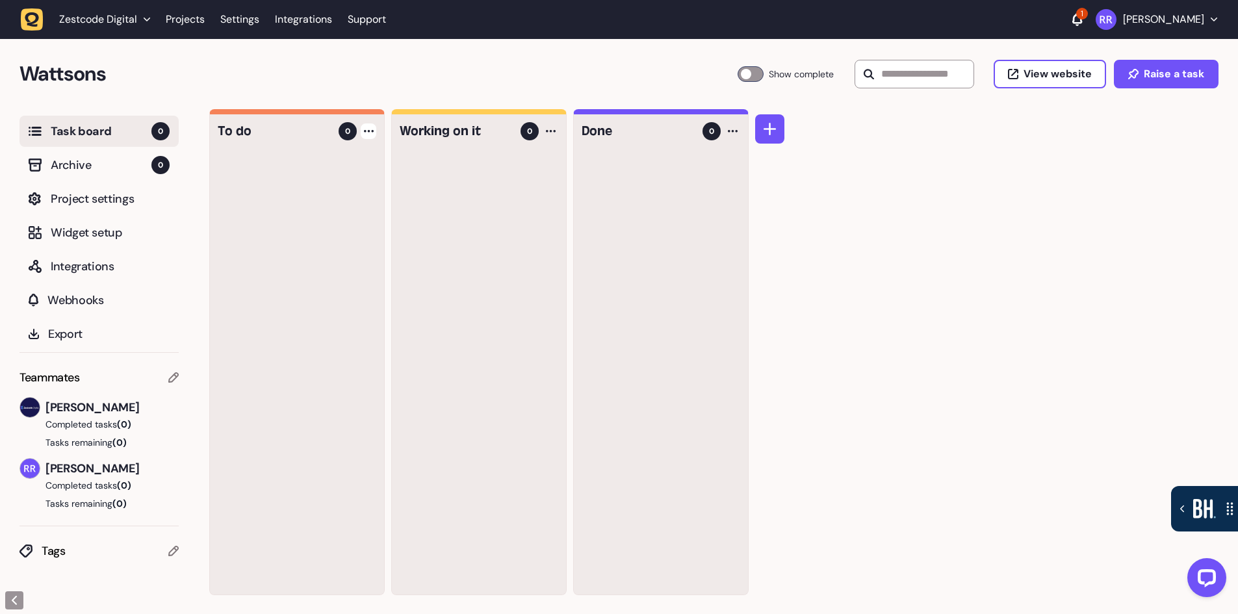
click at [370, 136] on div at bounding box center [369, 131] width 16 height 16
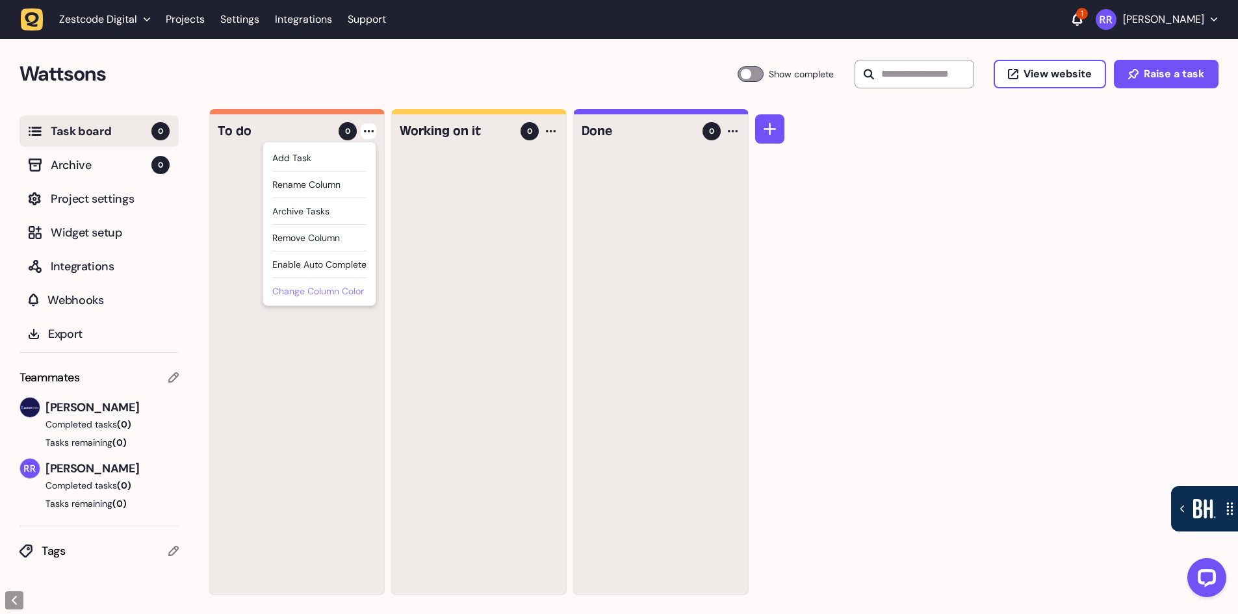
click at [337, 296] on div "Change column color" at bounding box center [319, 293] width 94 height 16
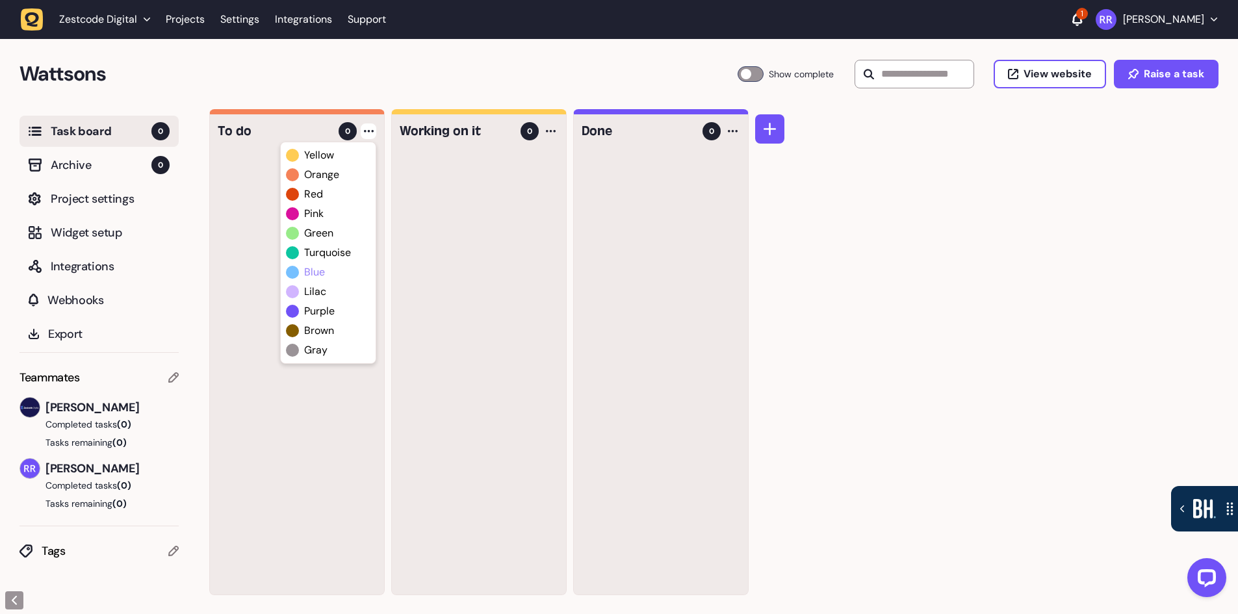
click at [291, 273] on span at bounding box center [292, 272] width 13 height 13
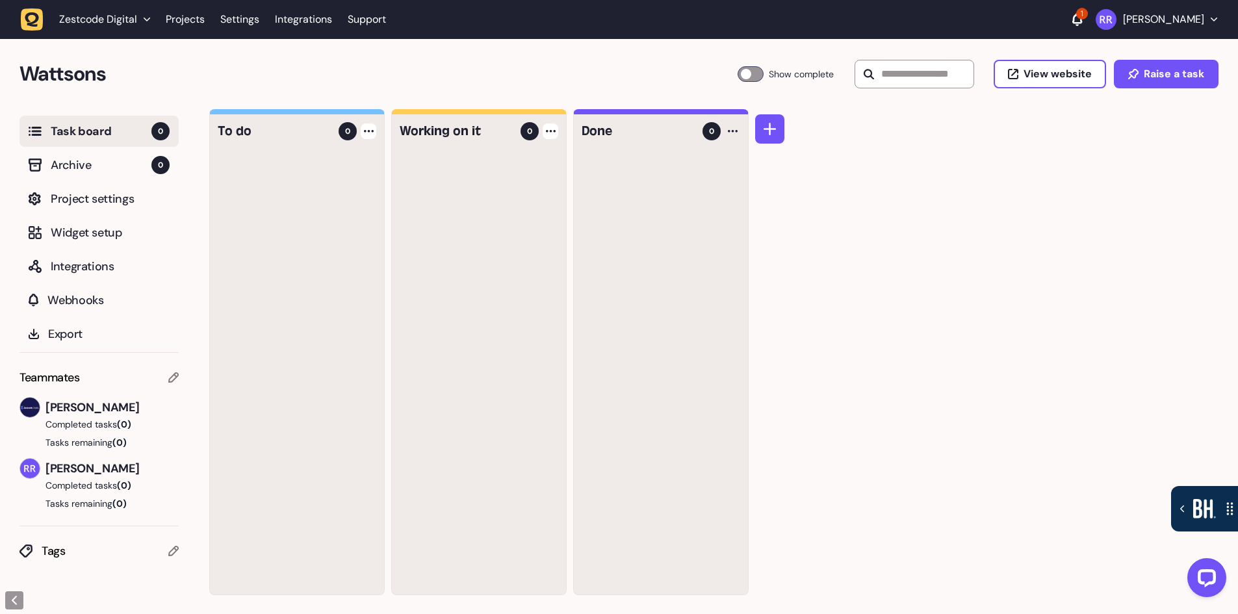
click at [550, 135] on div at bounding box center [550, 131] width 16 height 16
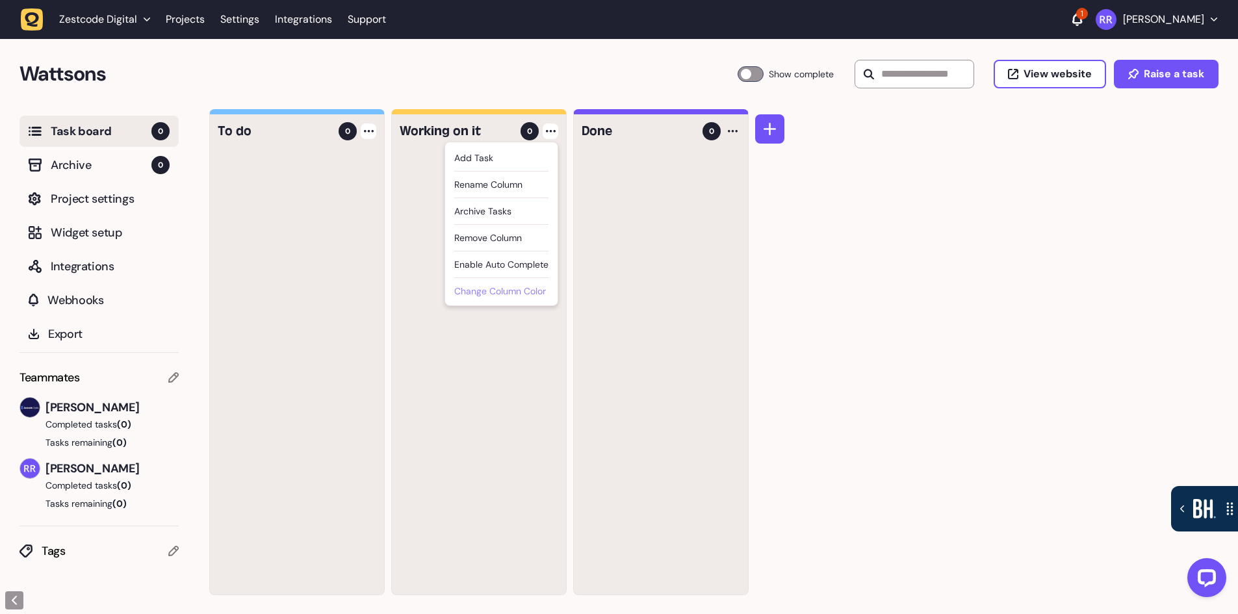
click at [499, 290] on div "Change column color" at bounding box center [501, 293] width 94 height 16
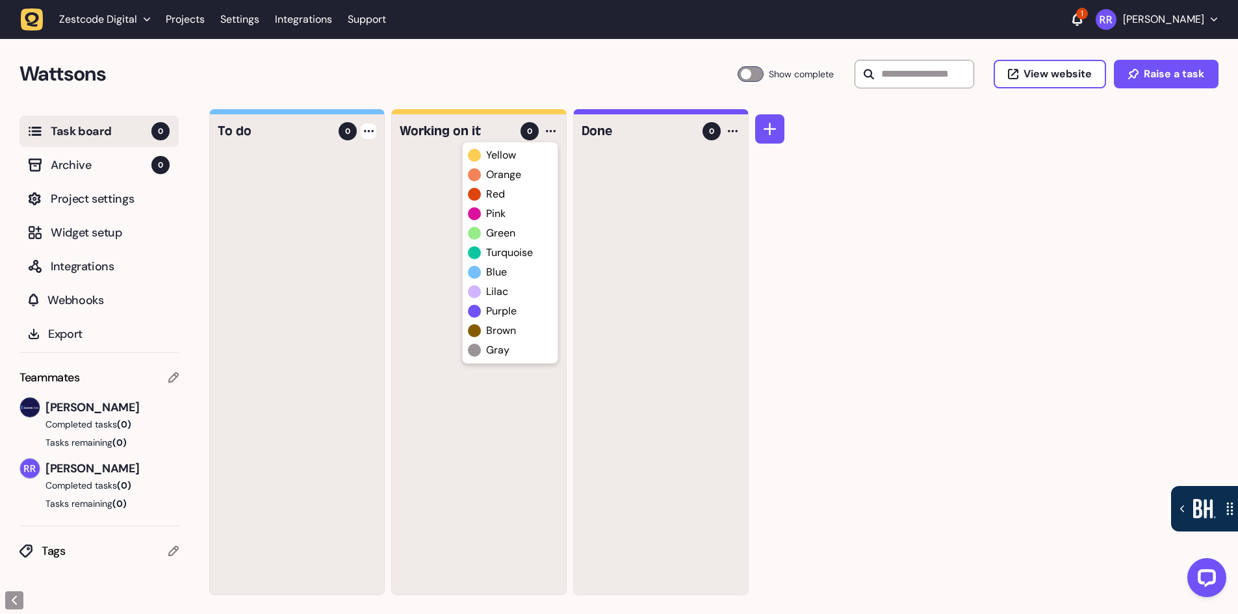
drag, startPoint x: 477, startPoint y: 291, endPoint x: 494, endPoint y: 286, distance: 17.7
click at [476, 291] on span at bounding box center [474, 291] width 13 height 13
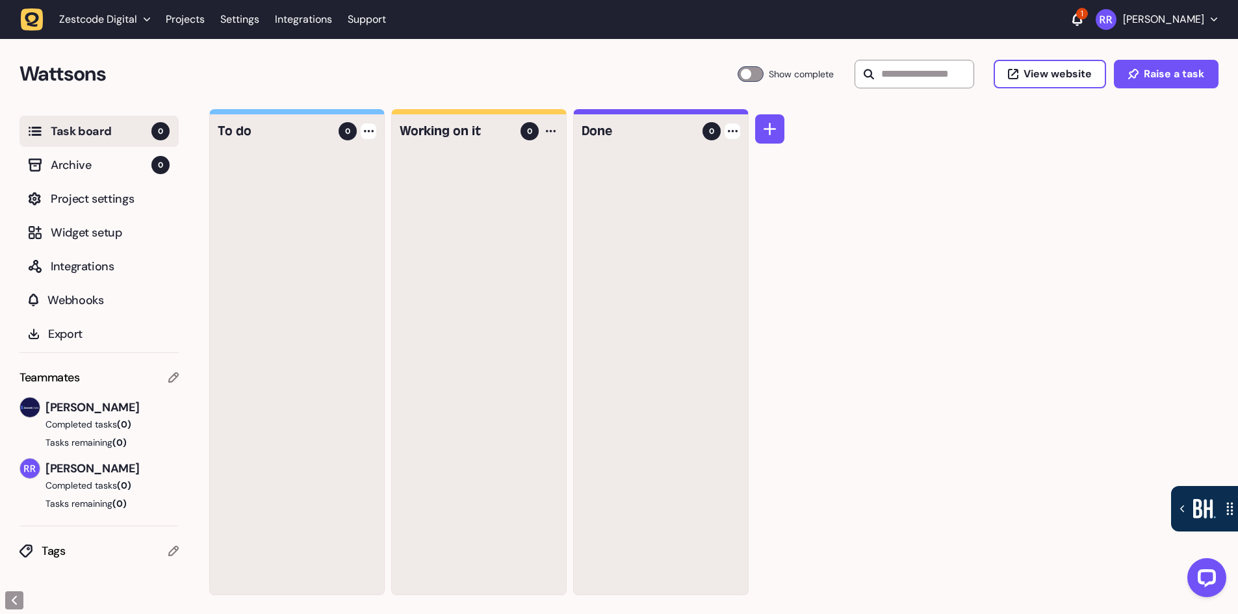
click at [737, 134] on div at bounding box center [732, 131] width 16 height 16
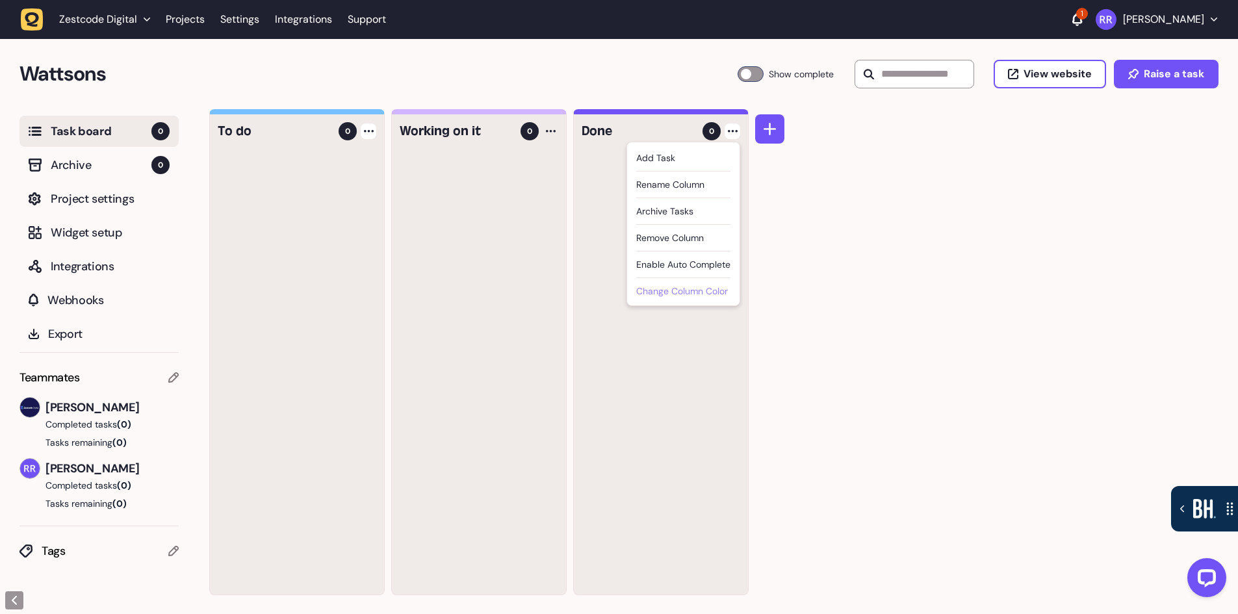
click at [681, 290] on div "Change column color" at bounding box center [683, 293] width 94 height 16
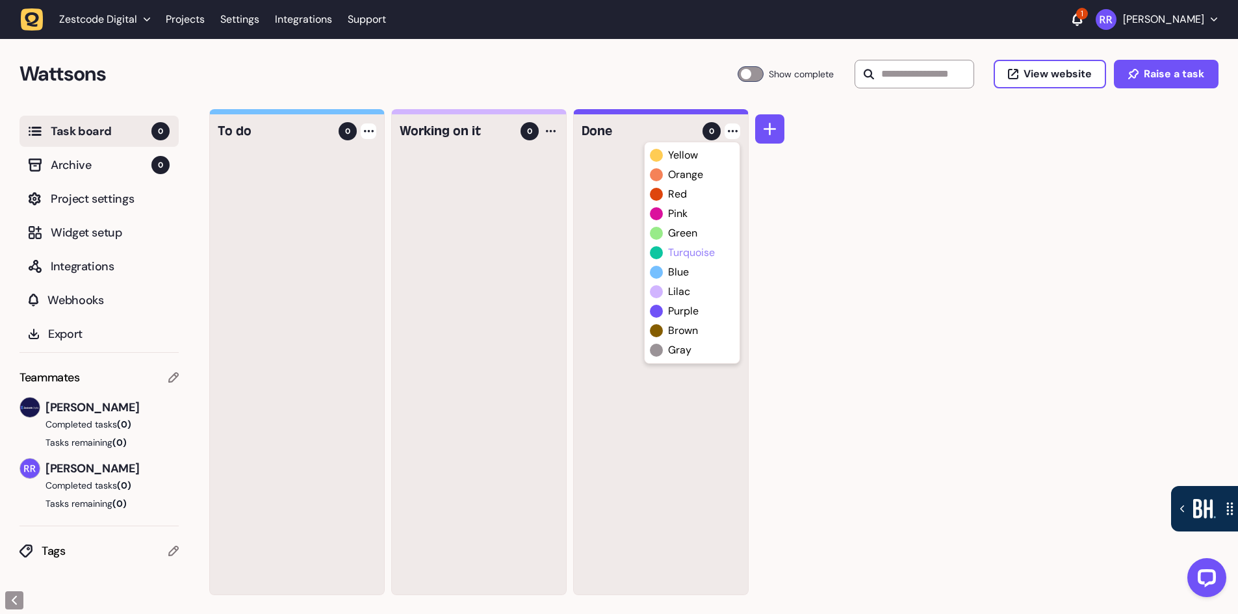
click at [676, 255] on span "turquoise" at bounding box center [691, 253] width 47 height 16
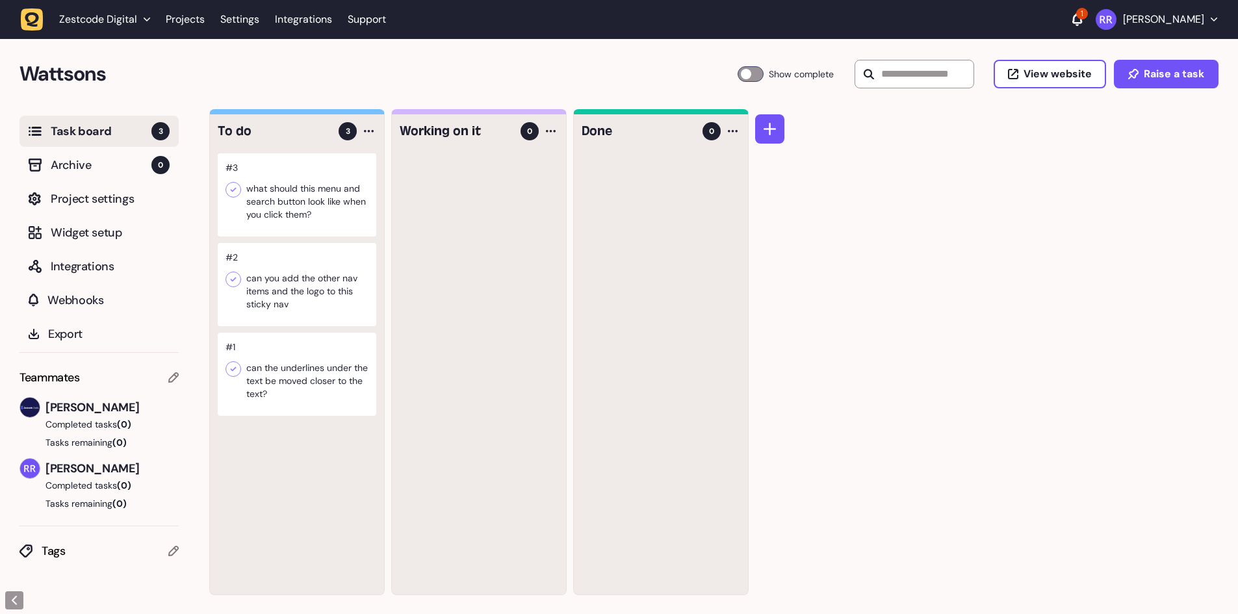
click at [769, 149] on div at bounding box center [769, 352] width 29 height 486
click at [771, 136] on button at bounding box center [769, 128] width 29 height 29
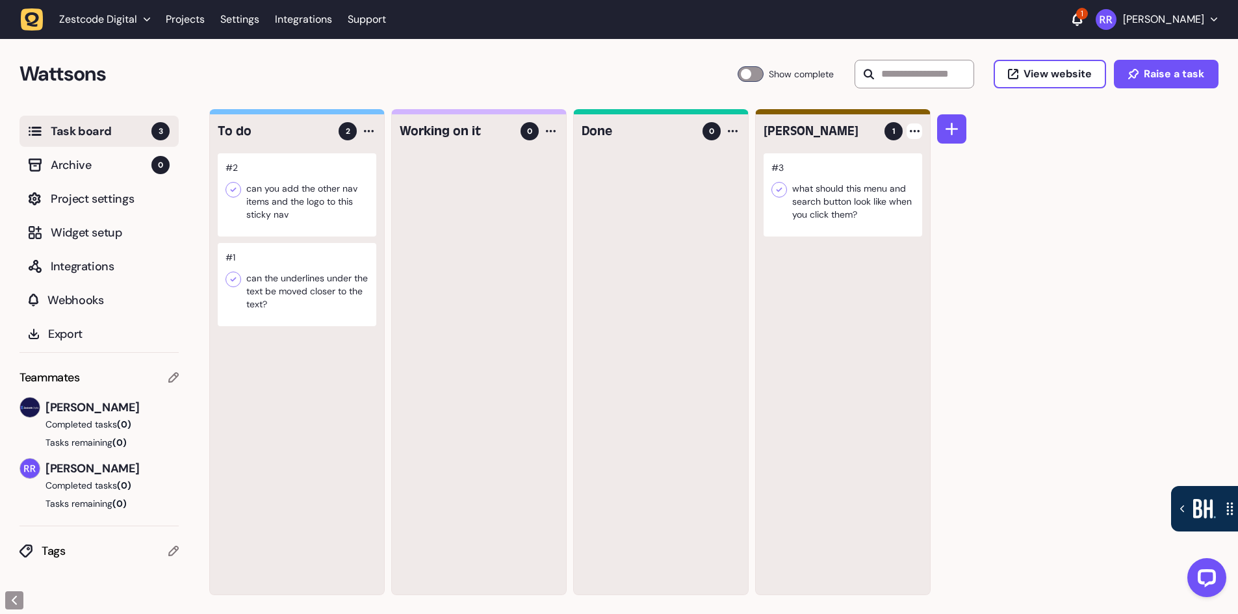
click at [913, 134] on div at bounding box center [914, 131] width 16 height 16
click at [889, 291] on div "Change column color" at bounding box center [865, 293] width 94 height 16
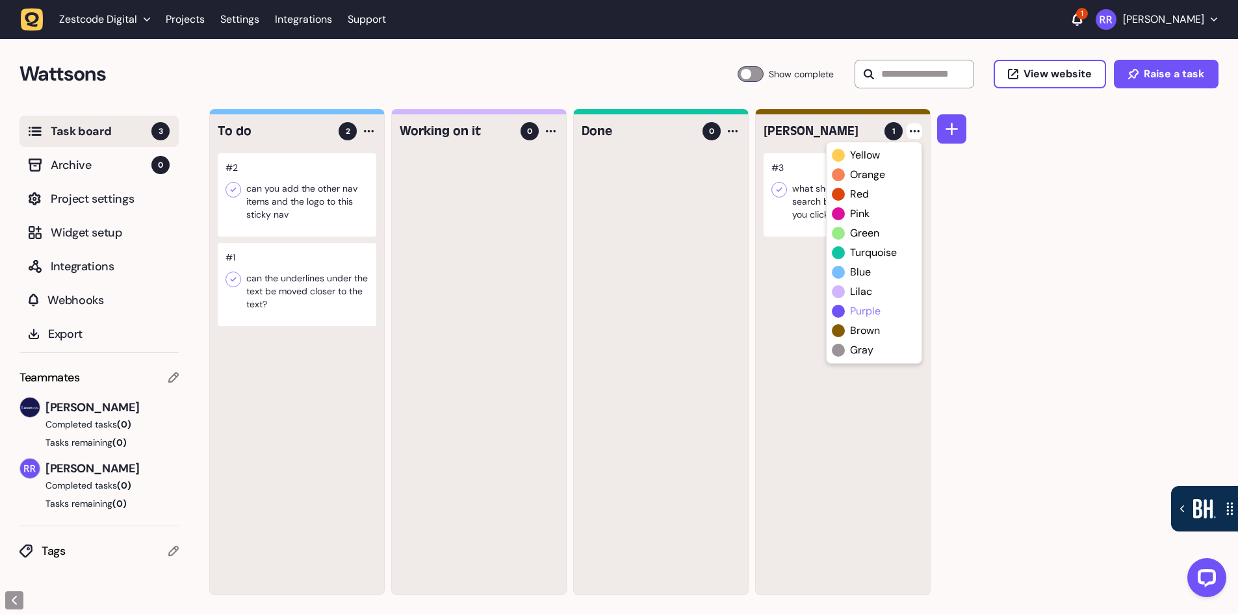
click at [859, 308] on span "purple" at bounding box center [865, 311] width 31 height 16
